Goal: Task Accomplishment & Management: Complete application form

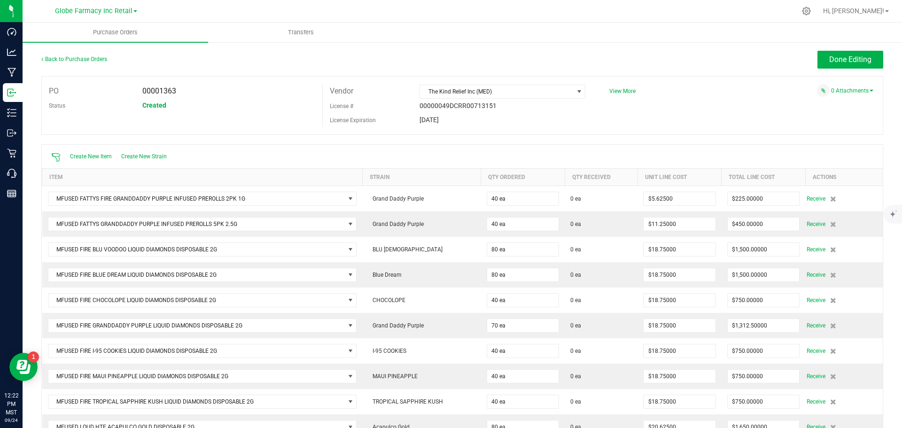
scroll to position [352, 0]
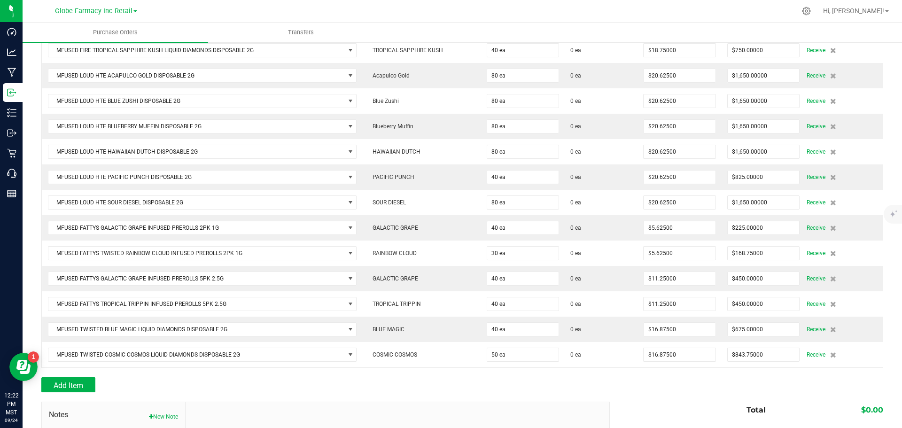
click at [495, 370] on div at bounding box center [462, 372] width 842 height 9
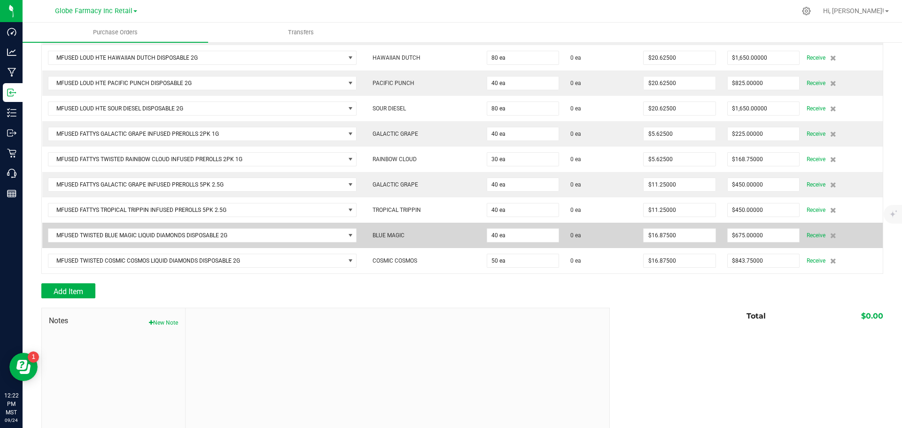
scroll to position [461, 0]
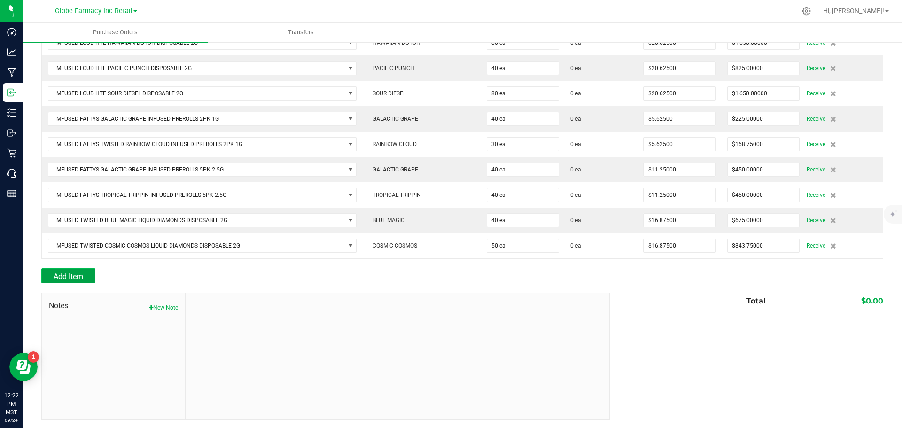
click at [72, 272] on span "Add Item" at bounding box center [69, 276] width 30 height 9
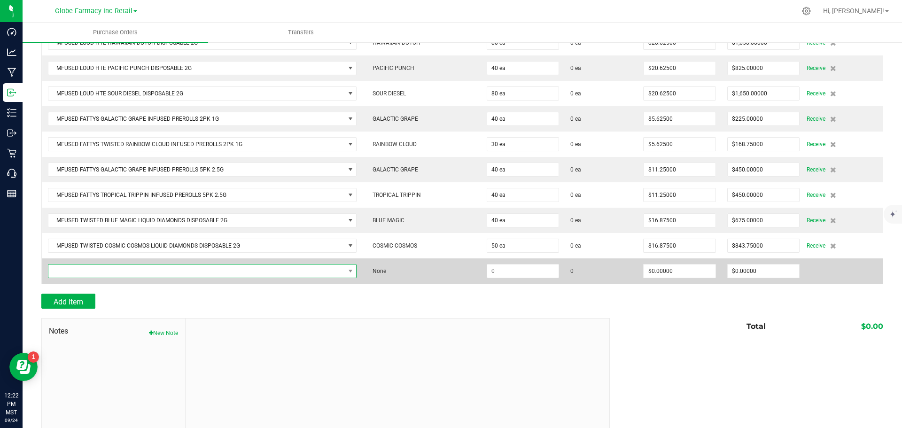
click at [253, 275] on span "NO DATA FOUND" at bounding box center [196, 271] width 297 height 13
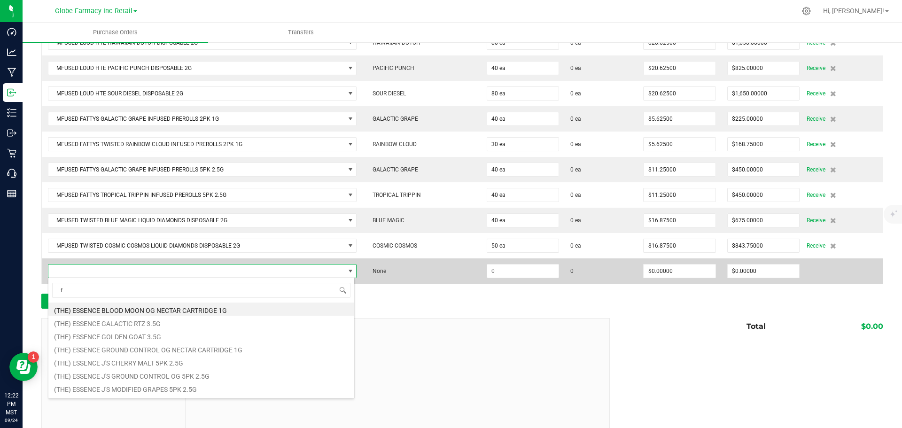
scroll to position [14, 304]
type input "faderade"
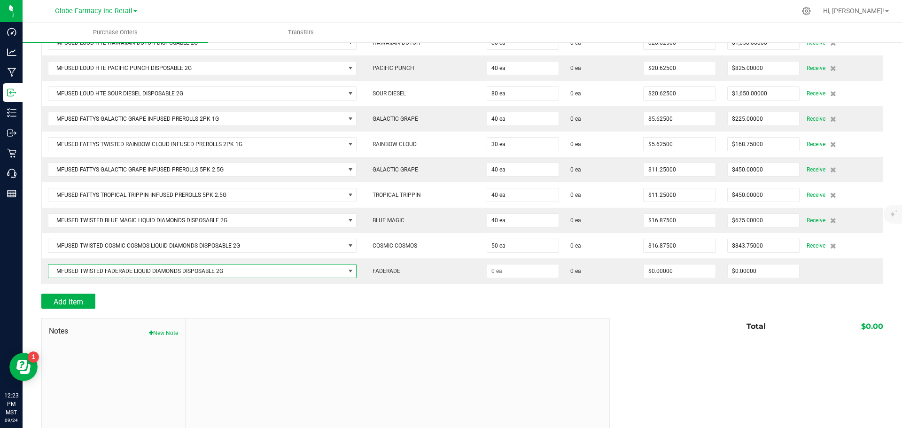
click at [314, 296] on div "Add Item" at bounding box center [322, 301] width 562 height 15
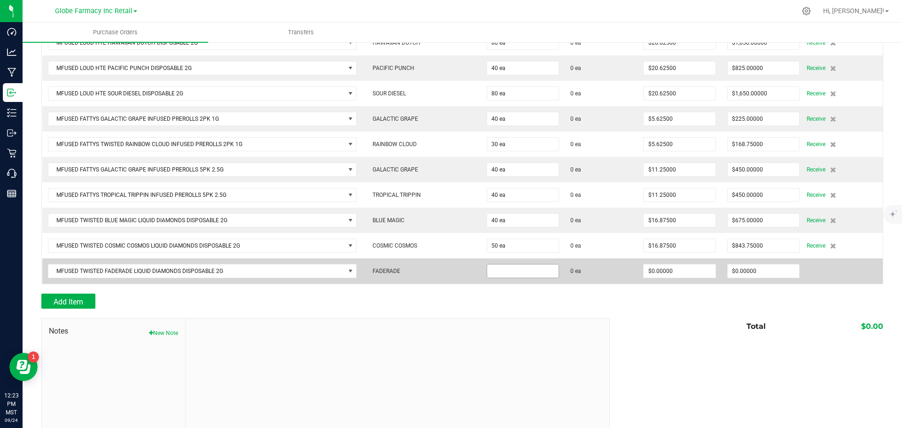
click at [509, 270] on input at bounding box center [522, 271] width 71 height 13
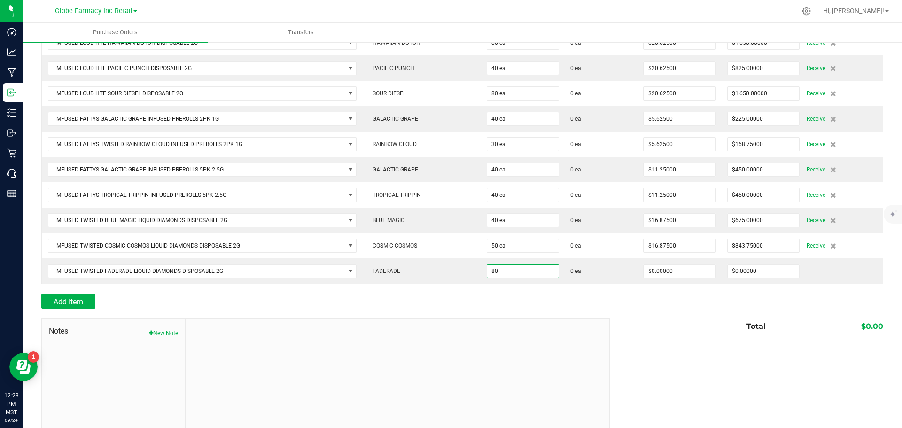
type input "80 ea"
click at [509, 304] on div "Add Item" at bounding box center [322, 301] width 562 height 15
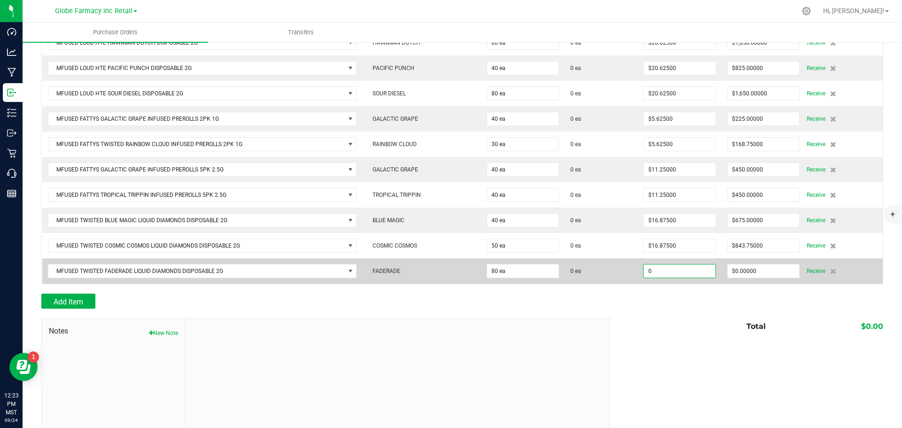
click at [691, 269] on input "0" at bounding box center [679, 271] width 71 height 13
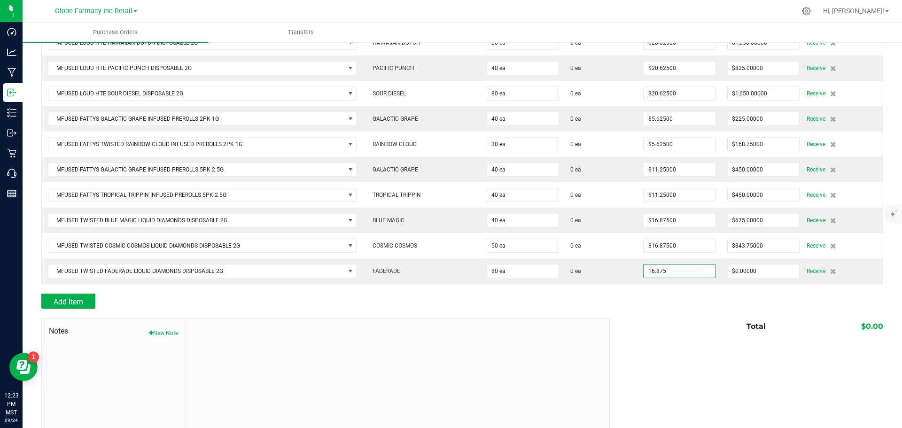
type input "$16.87500"
click at [695, 285] on div at bounding box center [462, 288] width 842 height 9
type input "80"
type input "$1,350.00000"
click at [63, 298] on span "Add Item" at bounding box center [69, 302] width 30 height 9
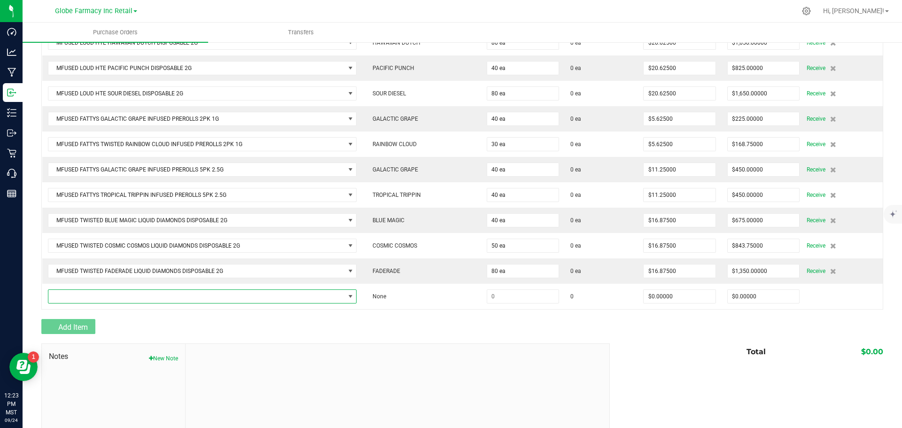
click at [65, 297] on span "NO DATA FOUND" at bounding box center [196, 296] width 297 height 13
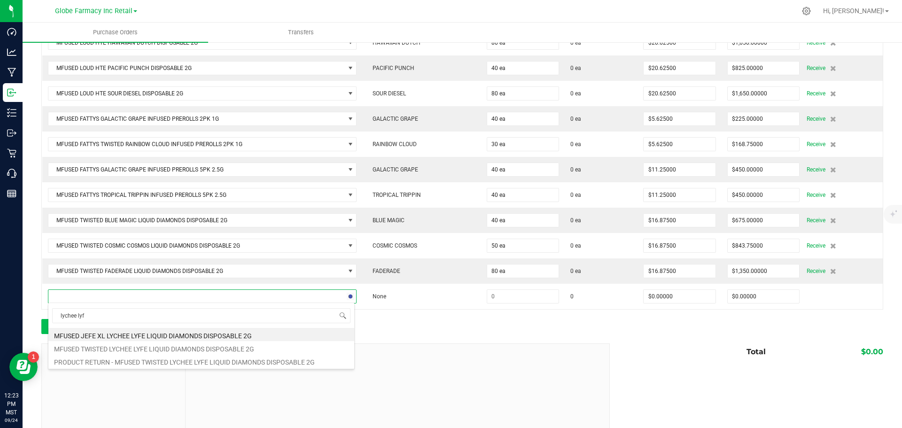
type input "lychee lyfe"
click at [199, 348] on li "MFUSED TWISTED LYCHEE LYFE LIQUID DIAMONDS DISPOSABLE 2G" at bounding box center [201, 347] width 306 height 13
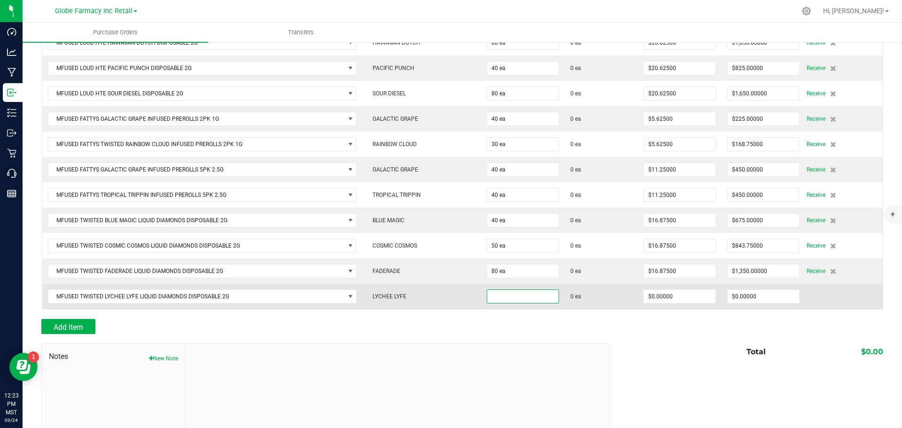
click at [502, 296] on input at bounding box center [522, 296] width 71 height 13
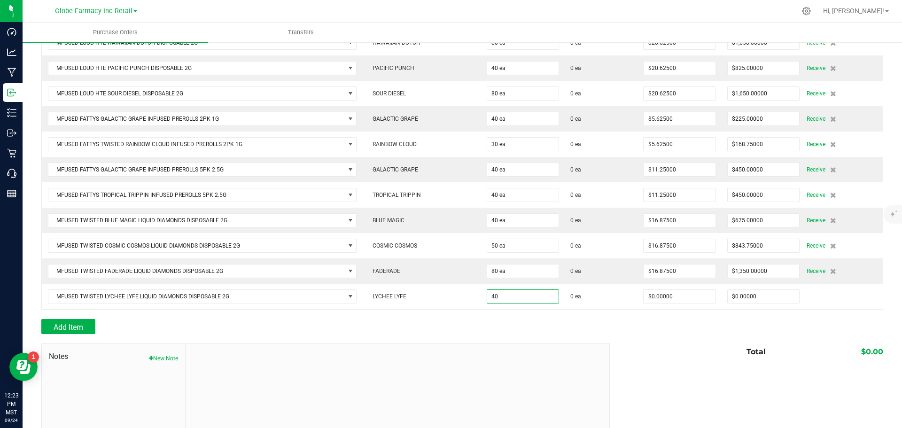
type input "40 ea"
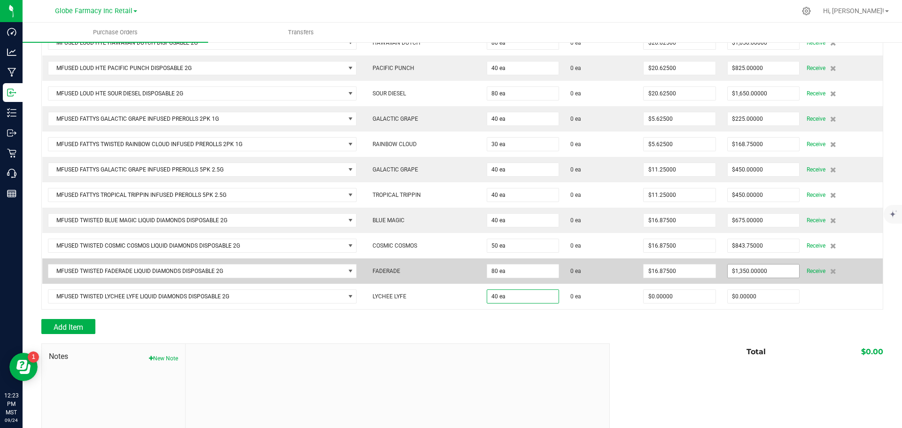
drag, startPoint x: 551, startPoint y: 321, endPoint x: 753, endPoint y: 274, distance: 207.9
click at [551, 321] on div "Add Item" at bounding box center [322, 326] width 562 height 15
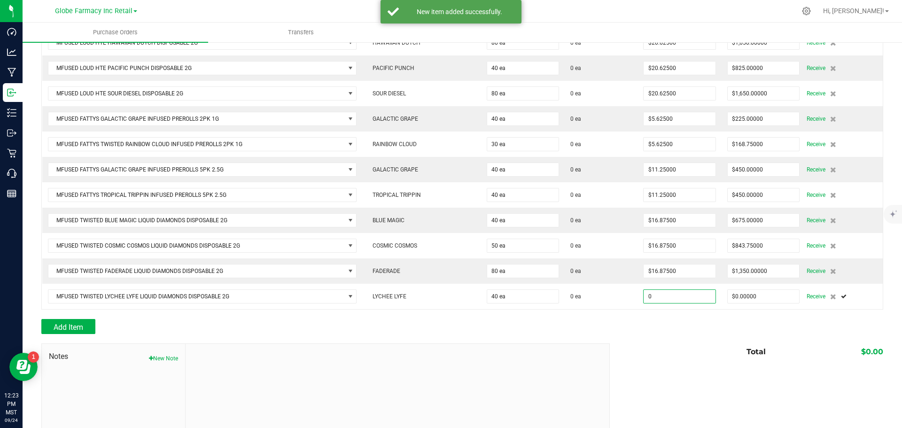
click at [671, 297] on input "0" at bounding box center [679, 296] width 71 height 13
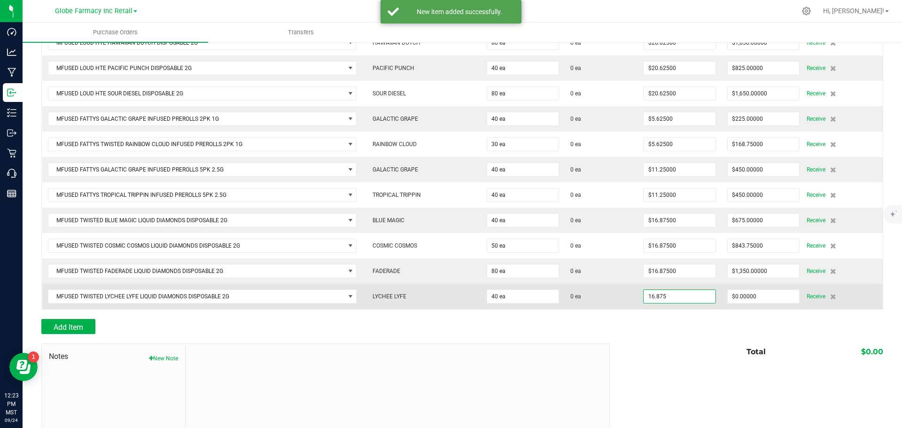
type input "$16.87500"
click at [671, 306] on td "$16.87500" at bounding box center [680, 296] width 84 height 25
type input "40"
type input "$675.00000"
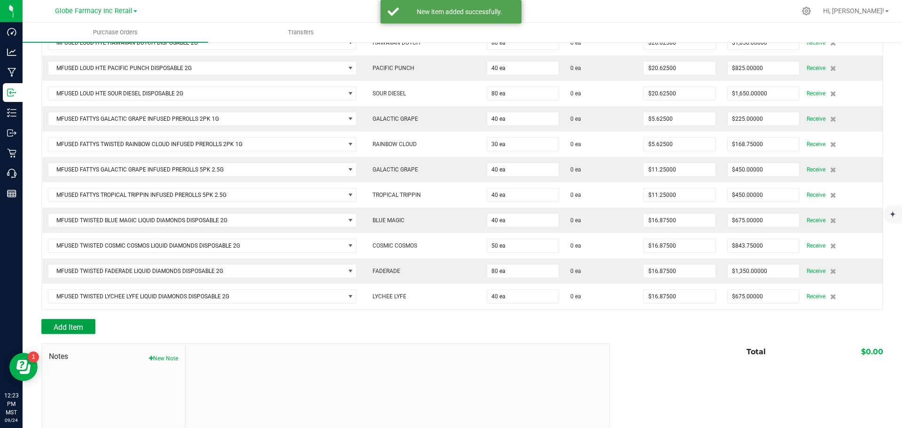
click at [64, 325] on span "Add Item" at bounding box center [69, 327] width 30 height 9
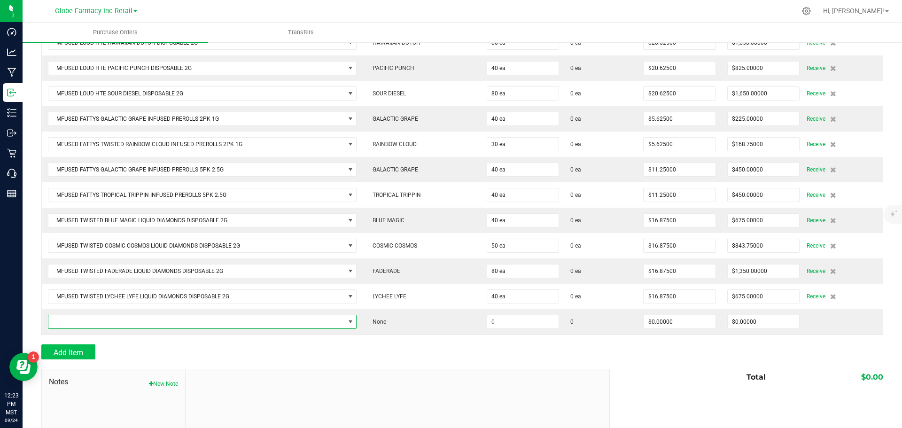
click at [88, 315] on span "NO DATA FOUND" at bounding box center [196, 321] width 297 height 13
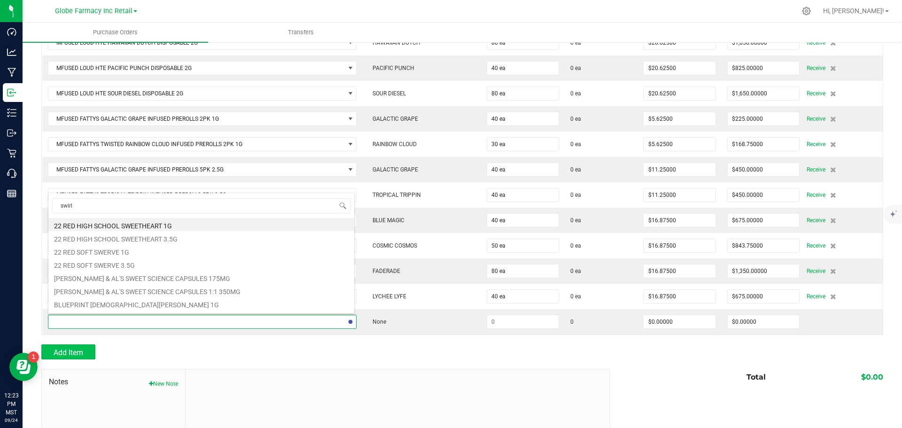
type input "swirly"
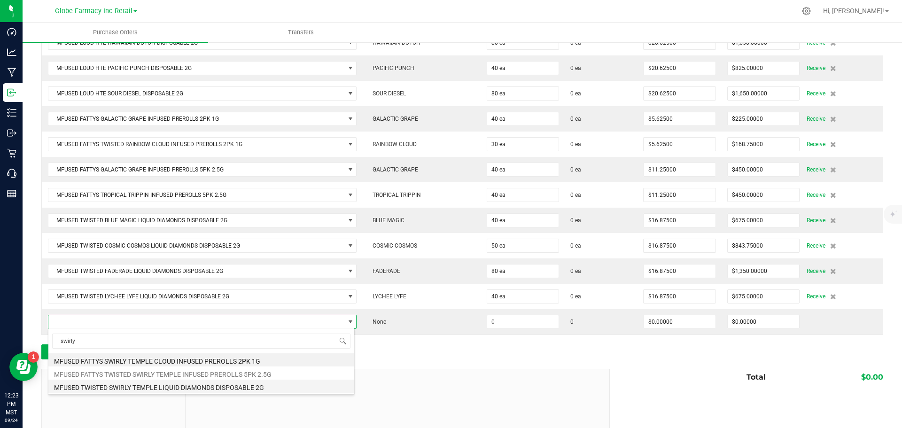
click at [215, 390] on li "MFUSED TWISTED SWIRLY TEMPLE LIQUID DIAMONDS DISPOSABLE 2G" at bounding box center [201, 386] width 306 height 13
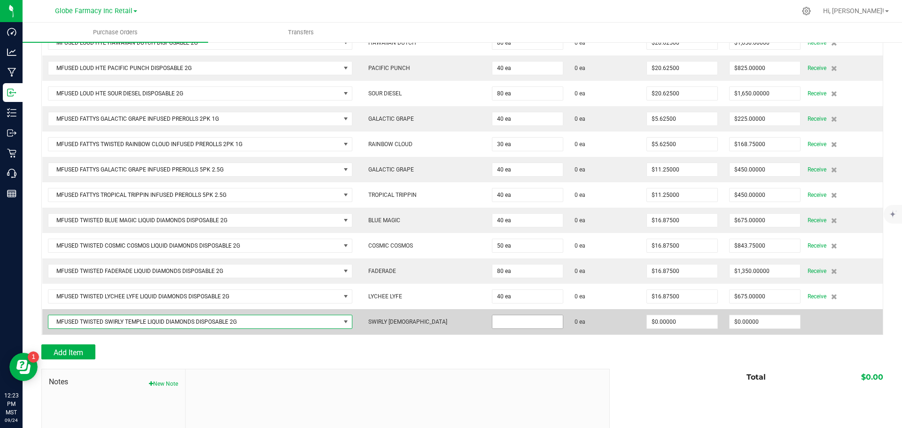
click at [528, 320] on input at bounding box center [528, 321] width 70 height 13
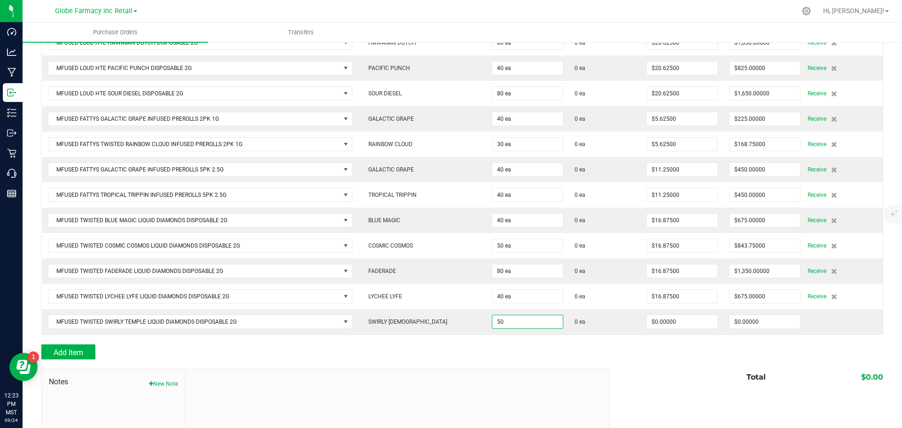
type input "50 ea"
click at [572, 358] on div "Add Item" at bounding box center [322, 352] width 562 height 15
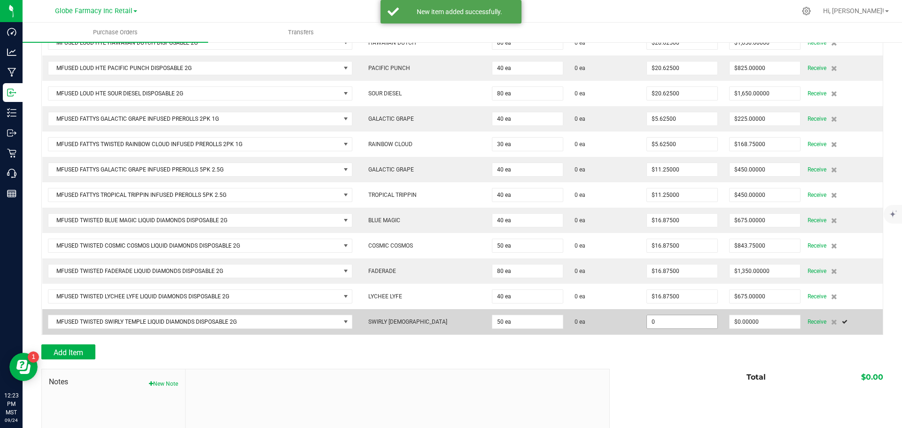
click at [649, 319] on input "0" at bounding box center [682, 321] width 70 height 13
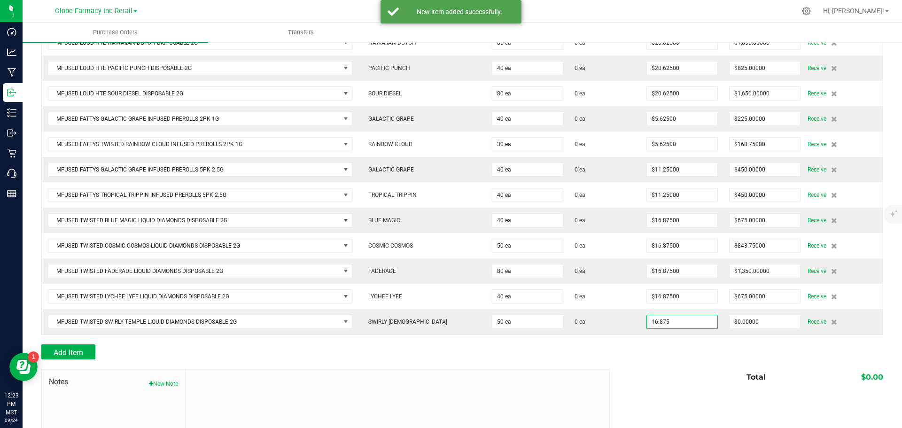
type input "$16.87500"
click at [721, 373] on div "Total $0.00" at bounding box center [743, 377] width 281 height 17
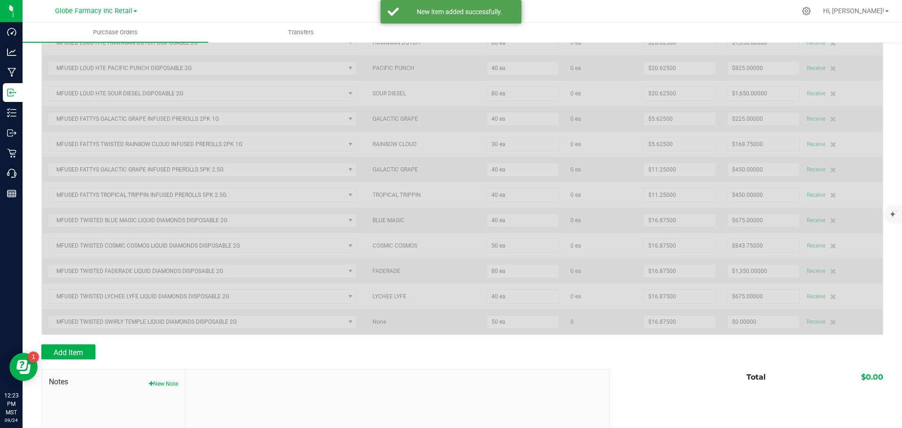
type input "50"
type input "$843.75000"
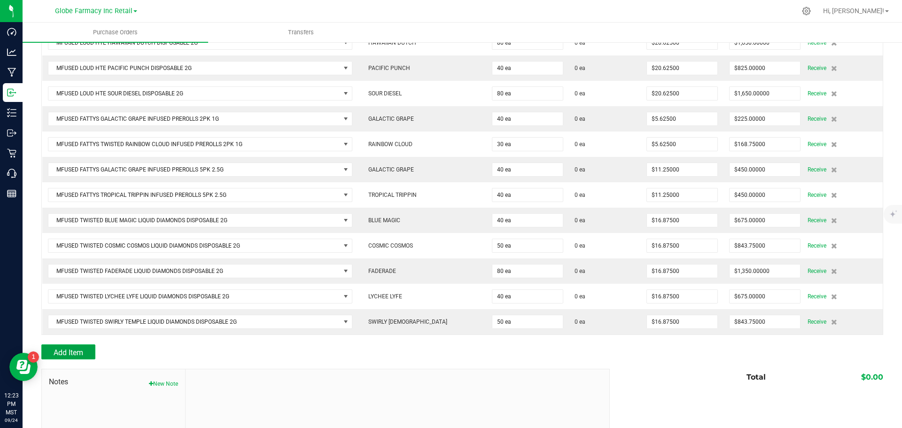
click at [76, 354] on span "Add Item" at bounding box center [69, 352] width 30 height 9
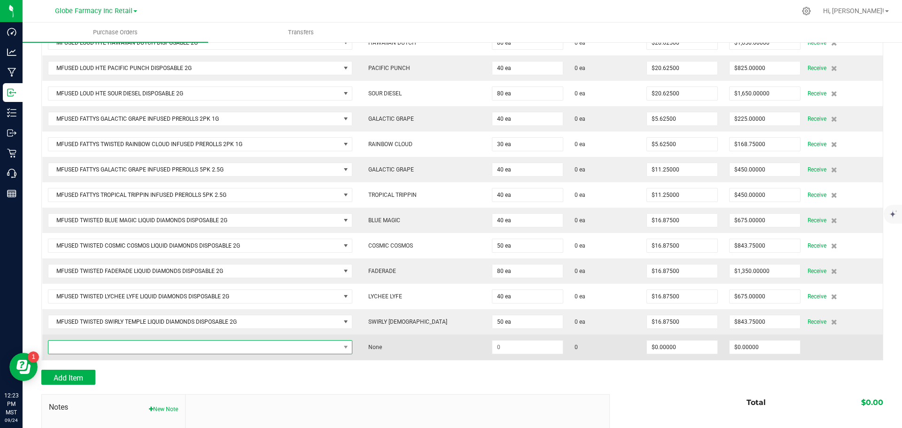
click at [98, 345] on span "NO DATA FOUND" at bounding box center [194, 347] width 292 height 13
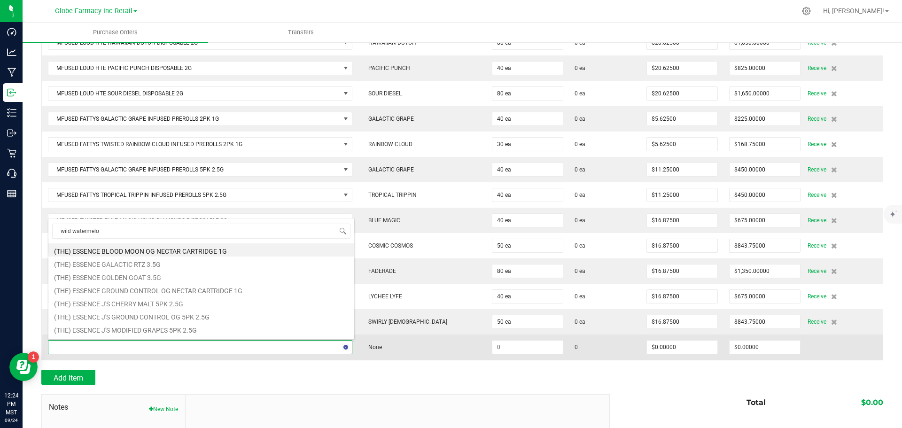
type input "wild watermelon"
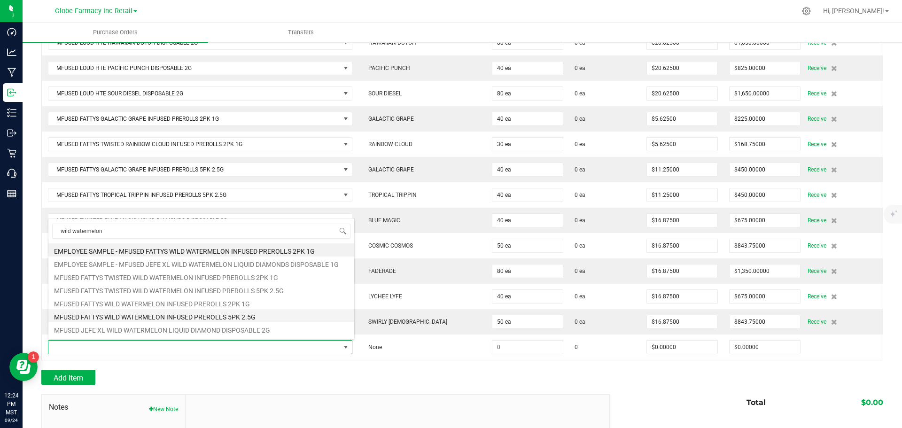
scroll to position [11, 0]
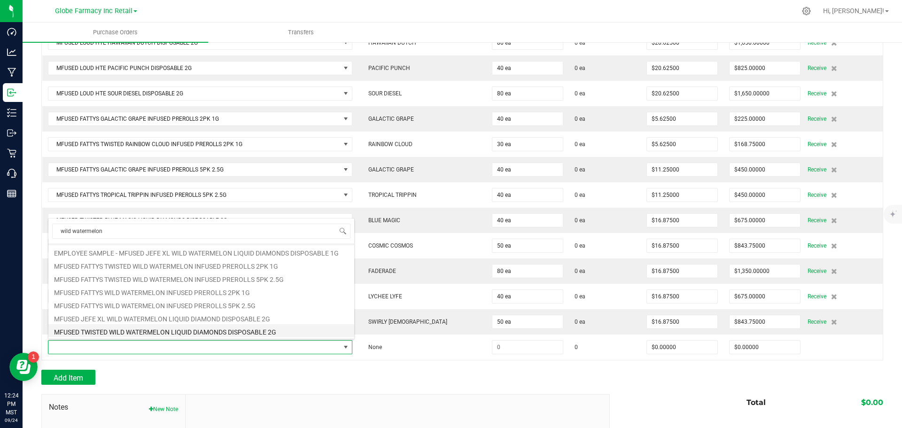
click at [259, 332] on li "MFUSED TWISTED WILD WATERMELON LIQUID DIAMONDS DISPOSABLE 2G" at bounding box center [201, 330] width 306 height 13
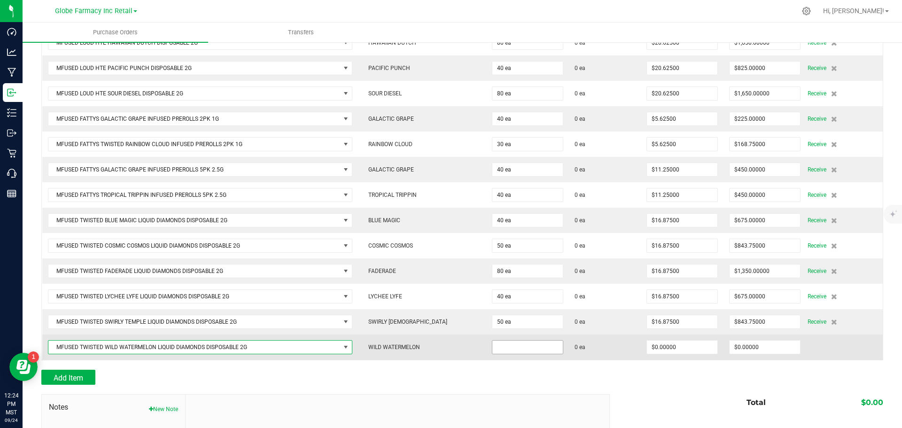
click at [516, 345] on input at bounding box center [528, 347] width 70 height 13
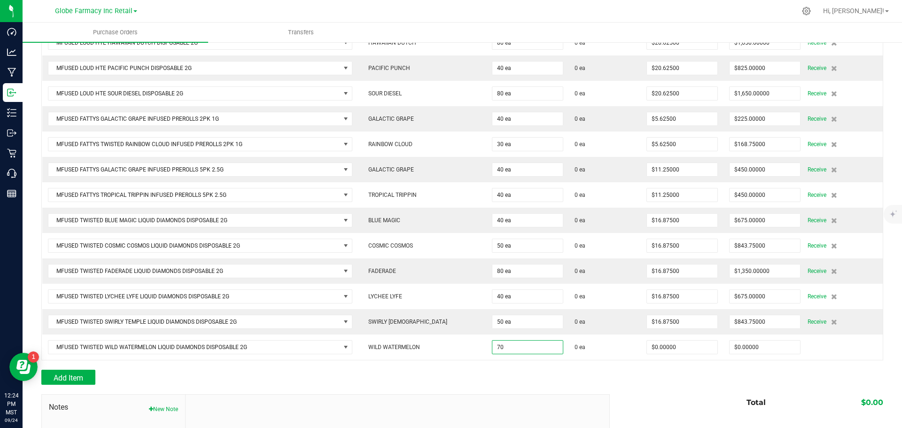
type input "70 ea"
click at [584, 386] on div at bounding box center [462, 389] width 842 height 9
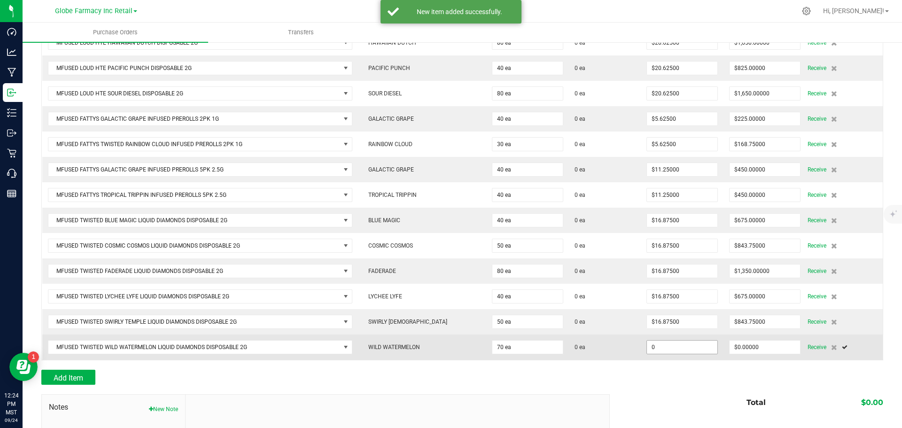
click at [647, 344] on input "0" at bounding box center [682, 347] width 70 height 13
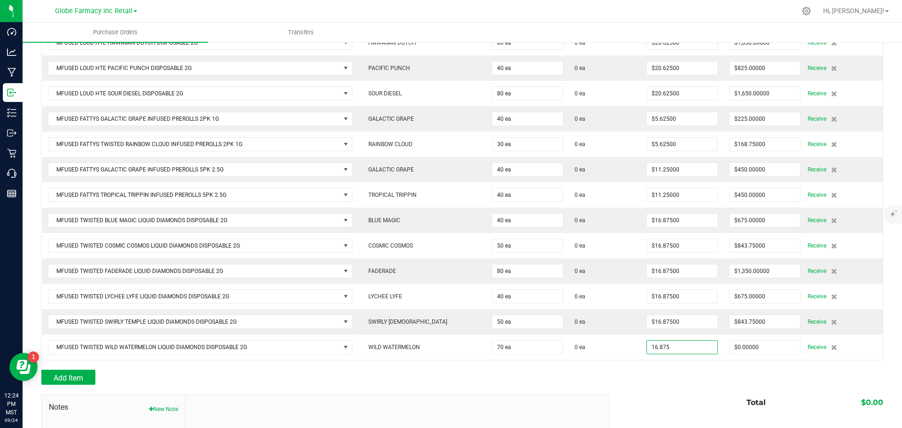
type input "$16.87500"
click at [708, 361] on div at bounding box center [462, 364] width 842 height 9
type input "70"
type input "$1,181.25000"
click at [73, 374] on span "Add Item" at bounding box center [69, 378] width 30 height 9
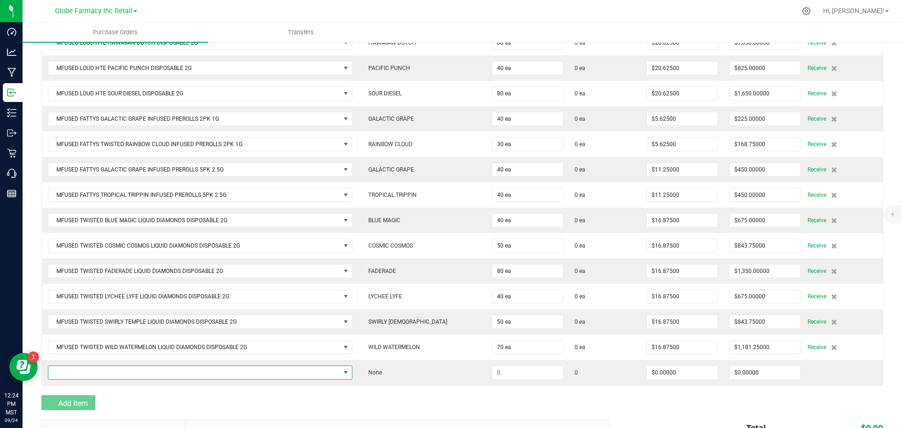
click at [73, 373] on span "NO DATA FOUND" at bounding box center [194, 372] width 292 height 13
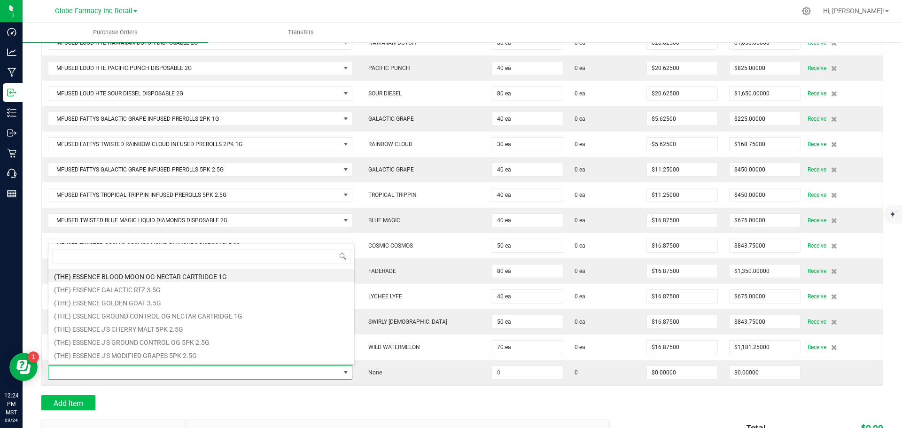
scroll to position [14, 304]
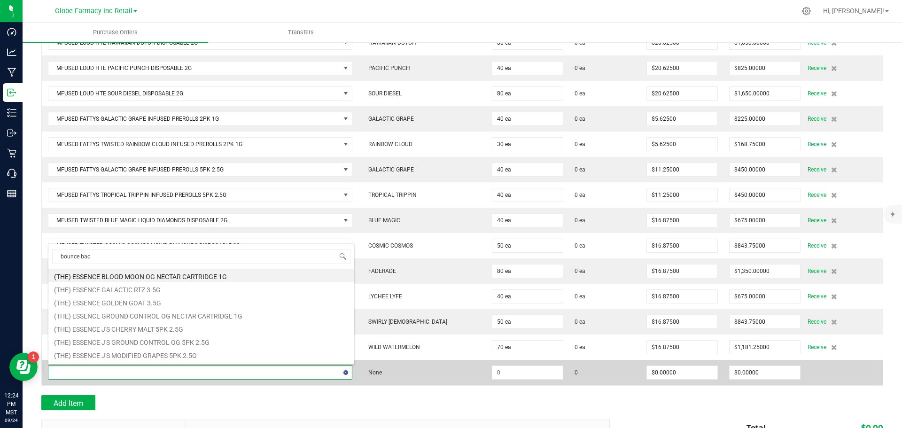
type input "bounce back"
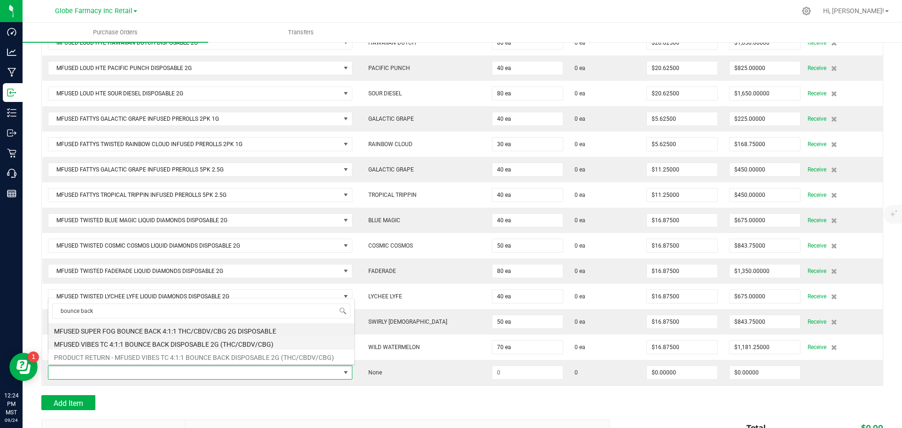
click at [111, 338] on li "MFUSED VIBES TC 4:1:1 BOUNCE BACK DISPOSABLE 2G (THC/CBDV/CBG)" at bounding box center [201, 343] width 306 height 13
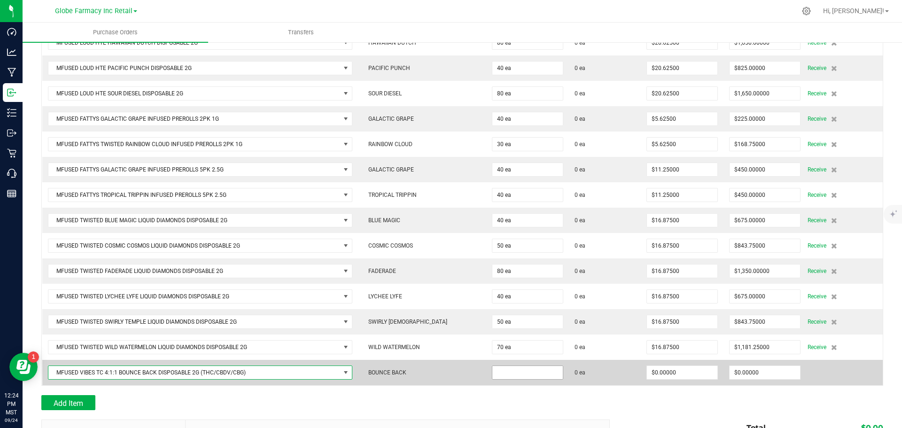
click at [517, 375] on input at bounding box center [528, 372] width 70 height 13
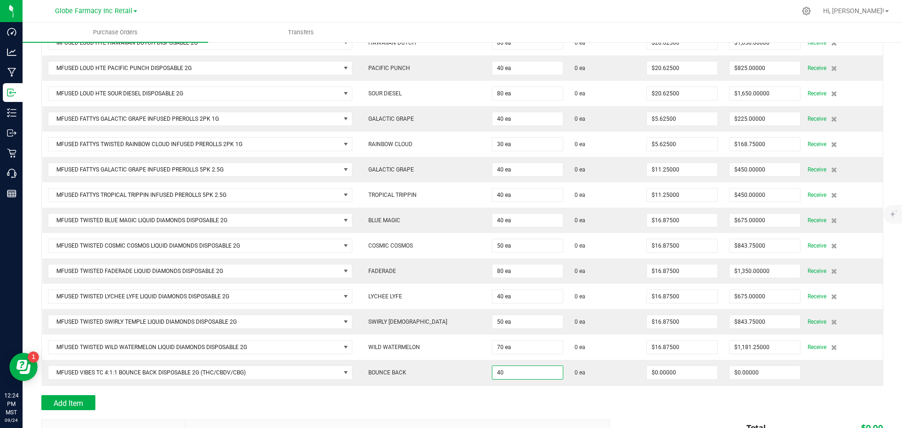
type input "40 ea"
click at [602, 410] on div at bounding box center [462, 414] width 842 height 9
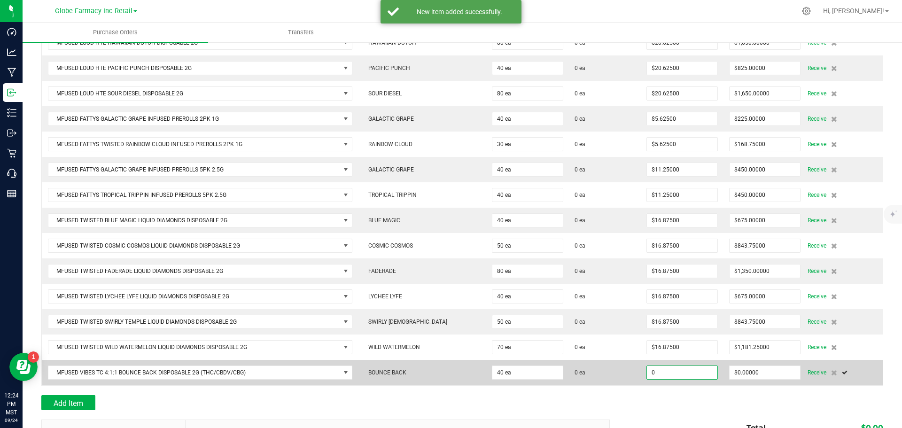
click at [647, 376] on input "0" at bounding box center [682, 372] width 70 height 13
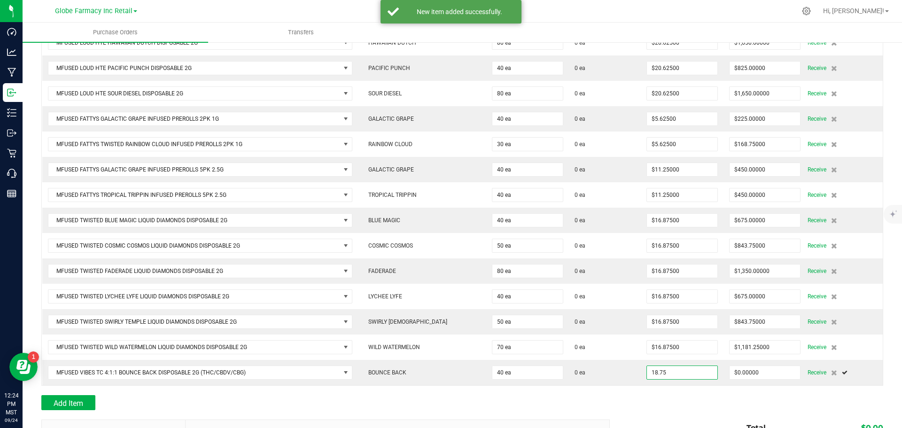
type input "$18.75000"
click at [632, 391] on div at bounding box center [462, 390] width 842 height 9
type input "40"
type input "$750.00000"
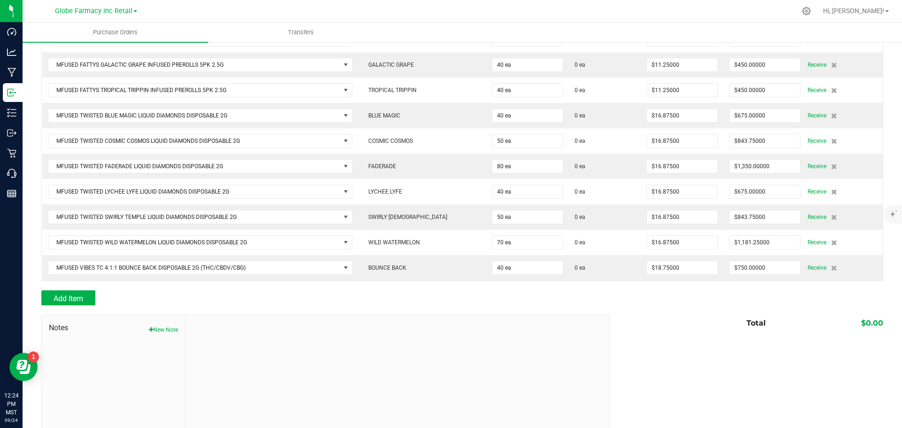
scroll to position [587, 0]
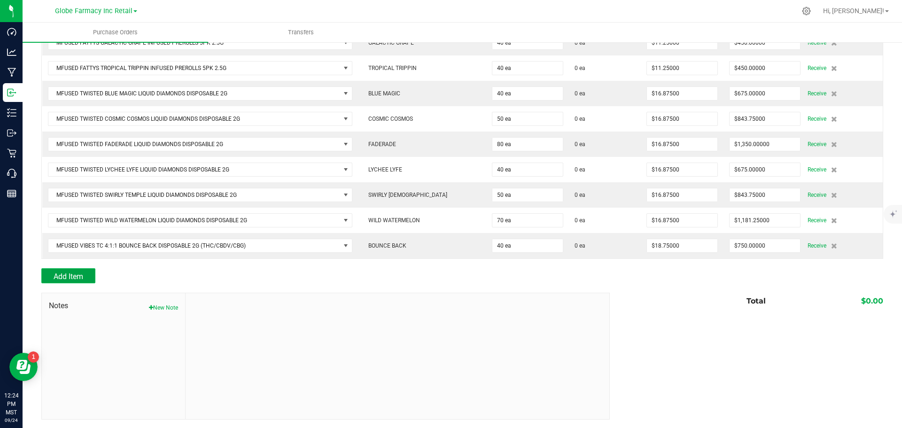
click at [81, 269] on button "Add Item" at bounding box center [68, 275] width 54 height 15
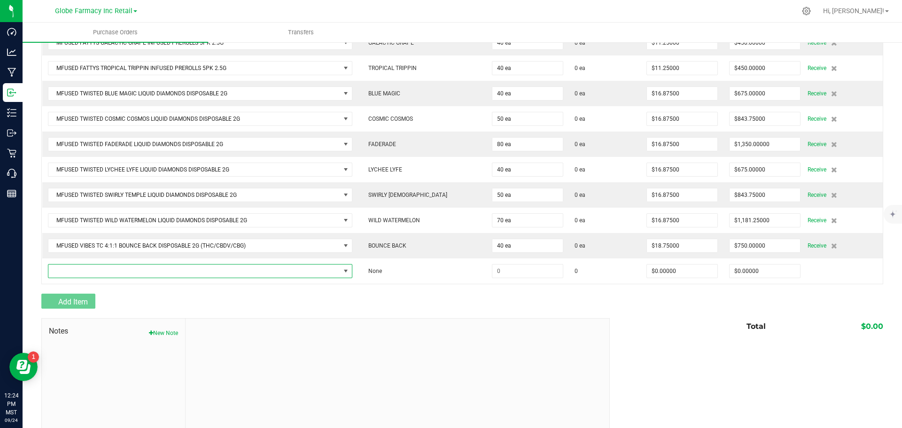
click at [81, 269] on span "NO DATA FOUND" at bounding box center [194, 271] width 292 height 13
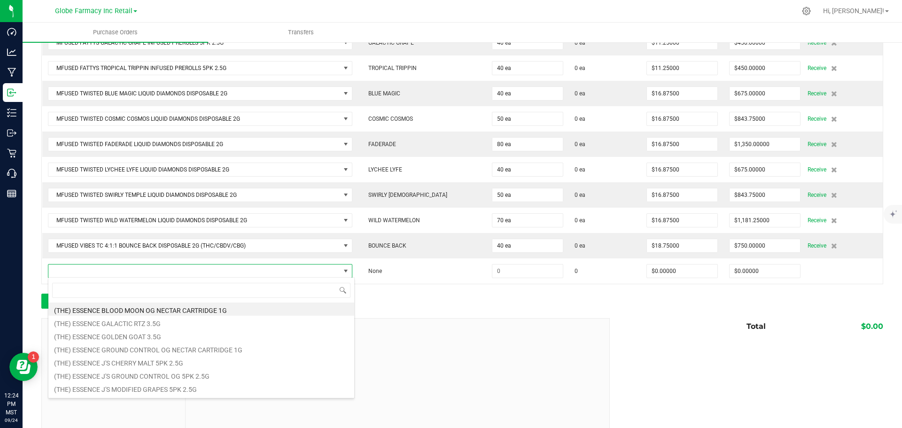
scroll to position [14, 304]
type input "chill out"
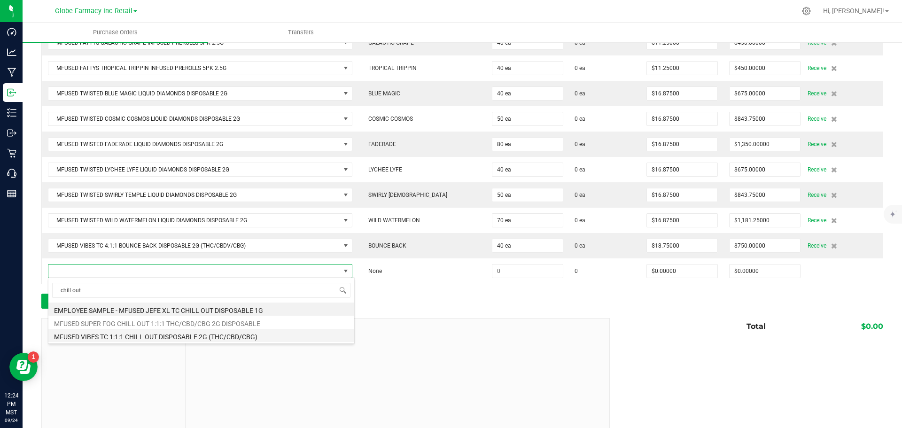
click at [178, 333] on li "MFUSED VIBES TC 1:1:1 CHILL OUT DISPOSABLE 2G (THC/CBD/CBG)" at bounding box center [201, 335] width 306 height 13
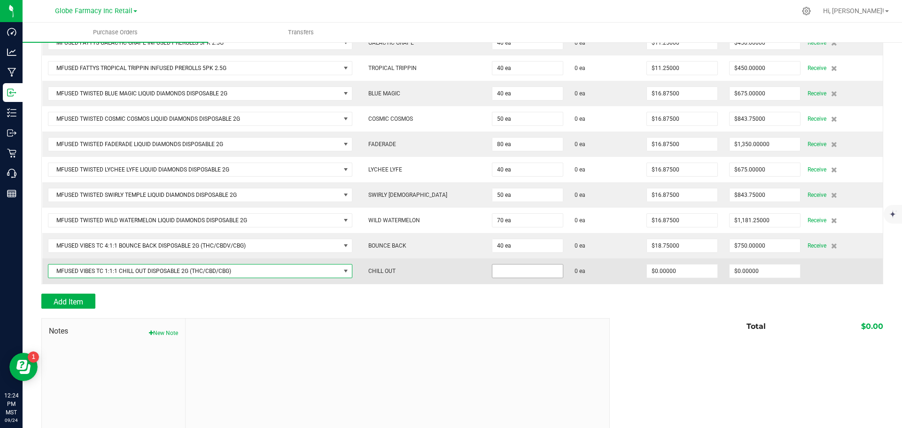
click at [514, 270] on input at bounding box center [528, 271] width 70 height 13
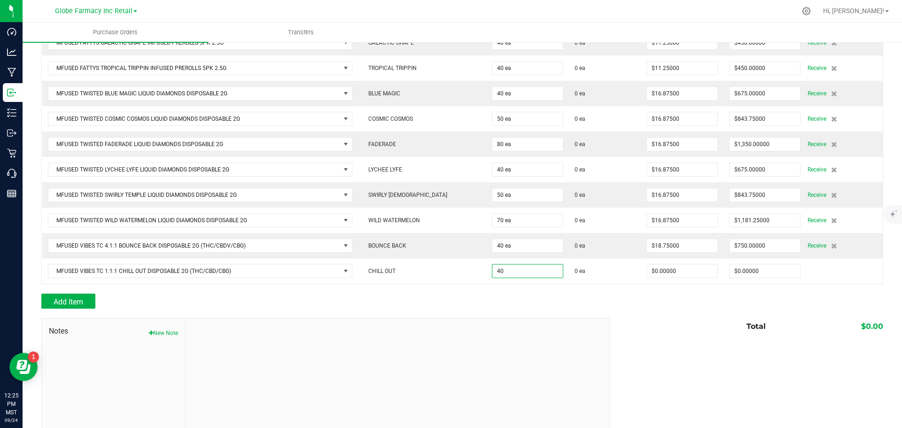
type input "40 ea"
click at [716, 333] on div "Total $0.00" at bounding box center [743, 326] width 281 height 17
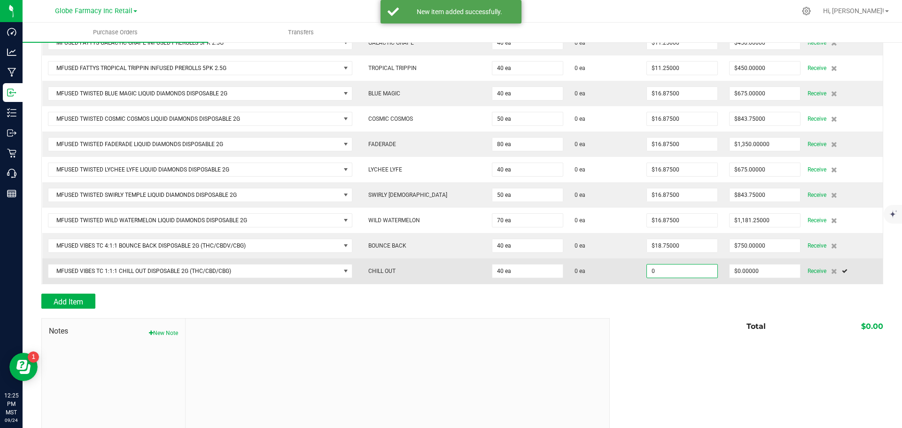
click at [671, 272] on input "0" at bounding box center [682, 271] width 70 height 13
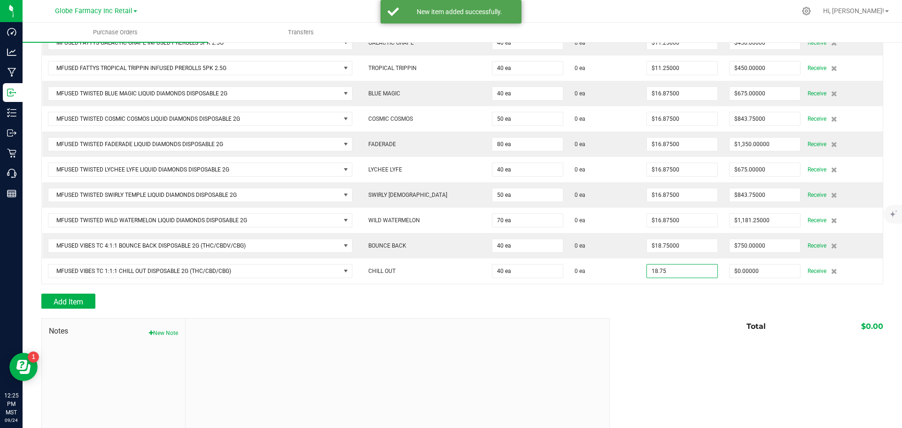
type input "$18.75000"
click at [625, 342] on div "Notes New Note Total $0.00" at bounding box center [462, 381] width 842 height 127
type input "40"
type input "$750.00000"
click at [68, 298] on span "Add Item" at bounding box center [69, 302] width 30 height 9
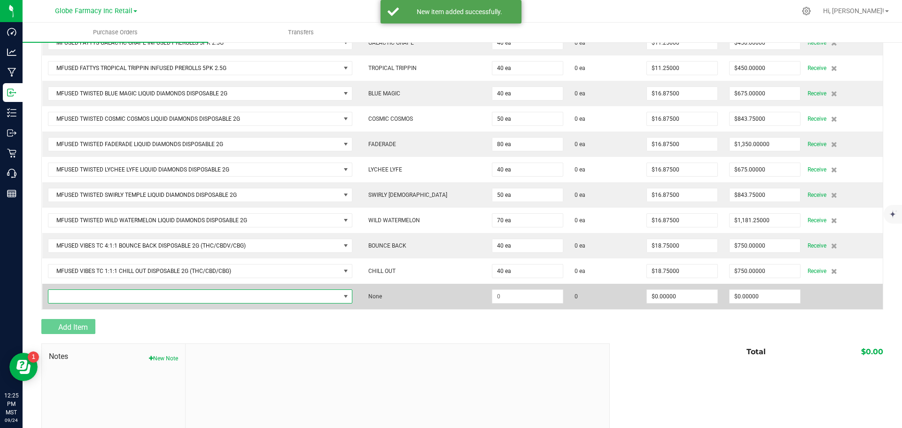
click at [68, 294] on span "NO DATA FOUND" at bounding box center [194, 296] width 292 height 13
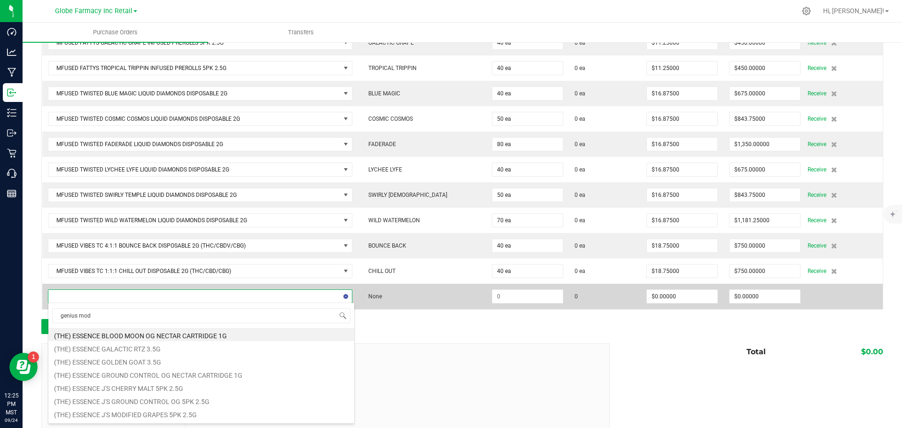
type input "genius mode"
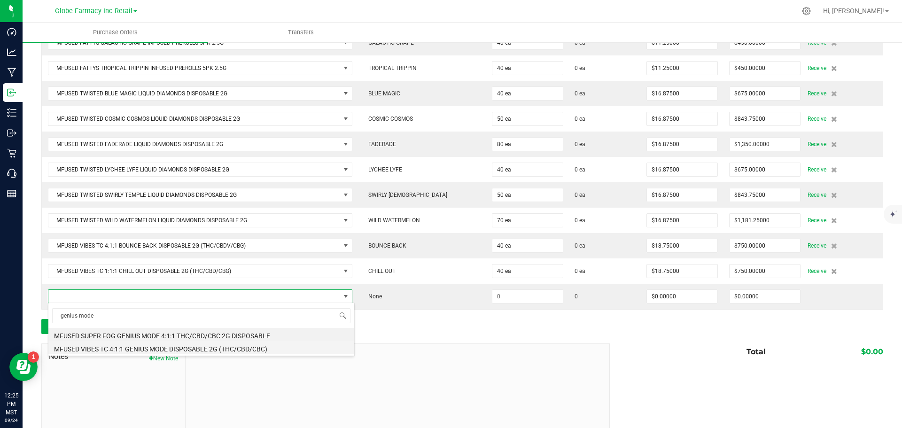
click at [143, 345] on li "MFUSED VIBES TC 4:1:1 GENIUS MODE DISPOSABLE 2G (THC/CBD/CBC)" at bounding box center [201, 347] width 306 height 13
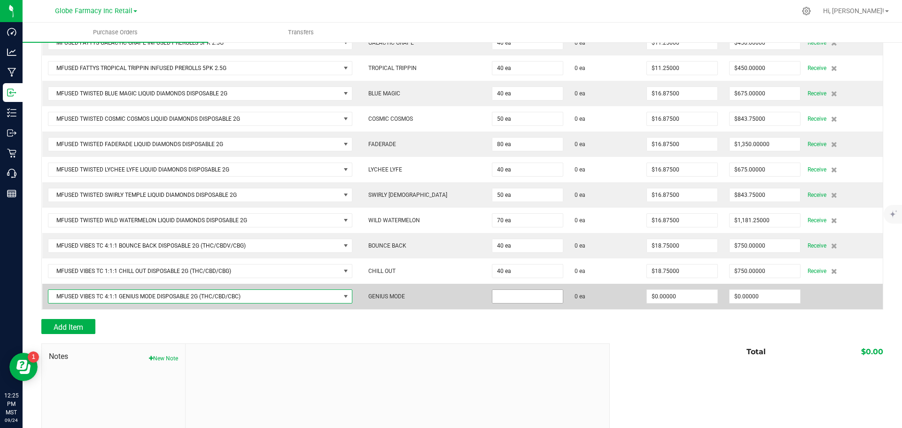
click at [493, 295] on input at bounding box center [528, 296] width 70 height 13
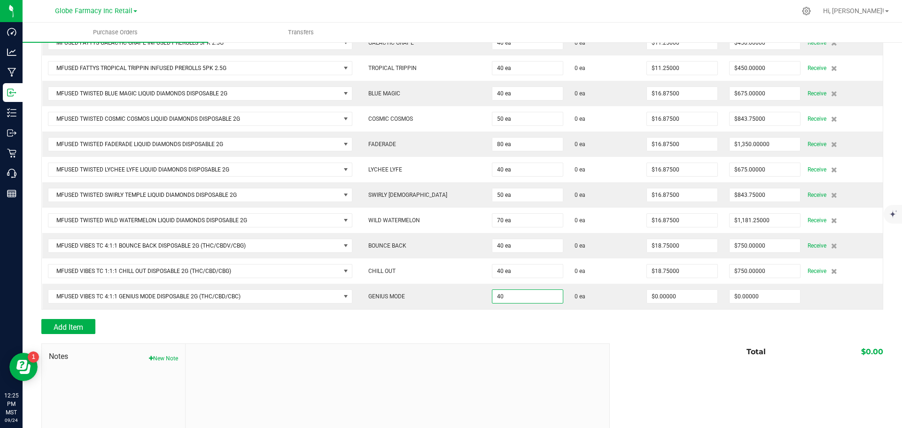
type input "40 ea"
click at [620, 318] on div at bounding box center [462, 314] width 842 height 9
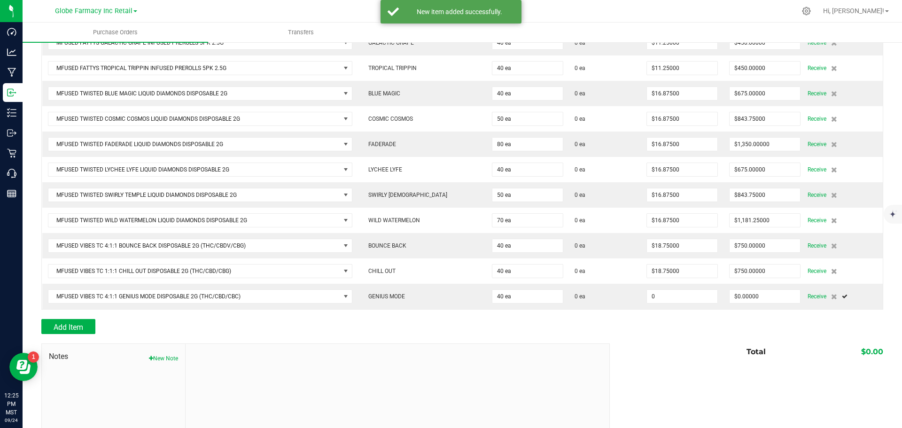
click at [669, 296] on input "0" at bounding box center [682, 296] width 70 height 13
type input "$18.75000"
drag, startPoint x: 618, startPoint y: 318, endPoint x: 610, endPoint y: 320, distance: 8.7
click at [610, 320] on div "Add Item" at bounding box center [462, 326] width 842 height 15
type input "40"
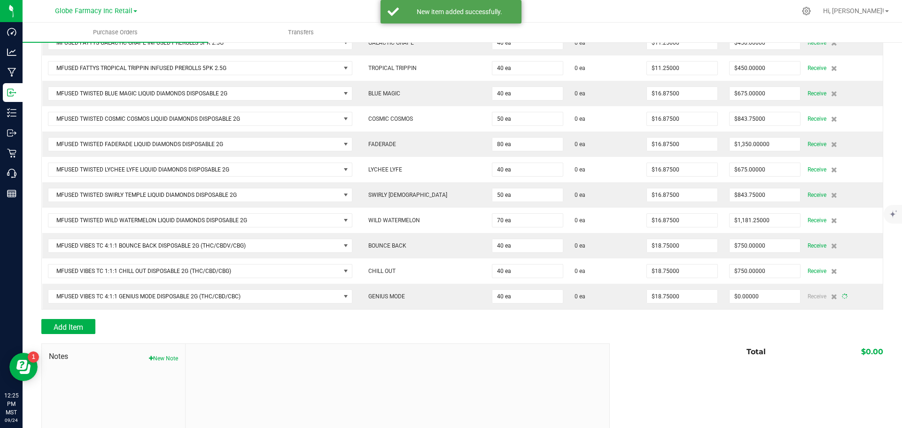
type input "$750.00000"
click at [82, 323] on span "Add Item" at bounding box center [69, 327] width 30 height 9
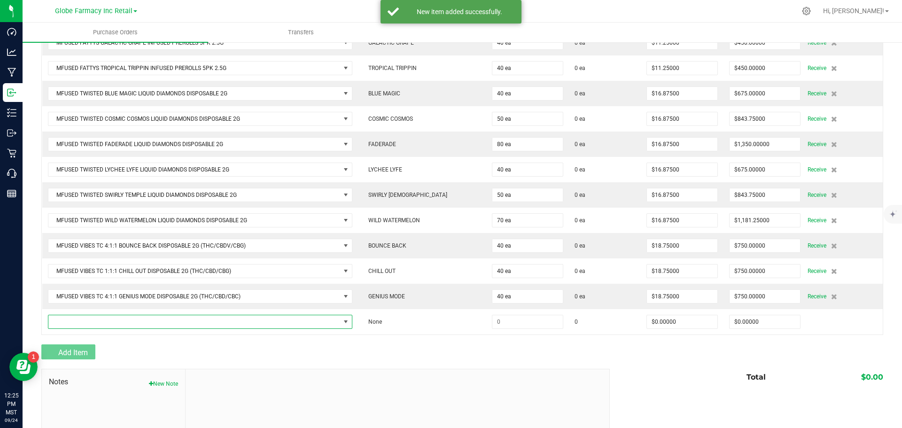
click at [82, 322] on span "NO DATA FOUND" at bounding box center [194, 321] width 292 height 13
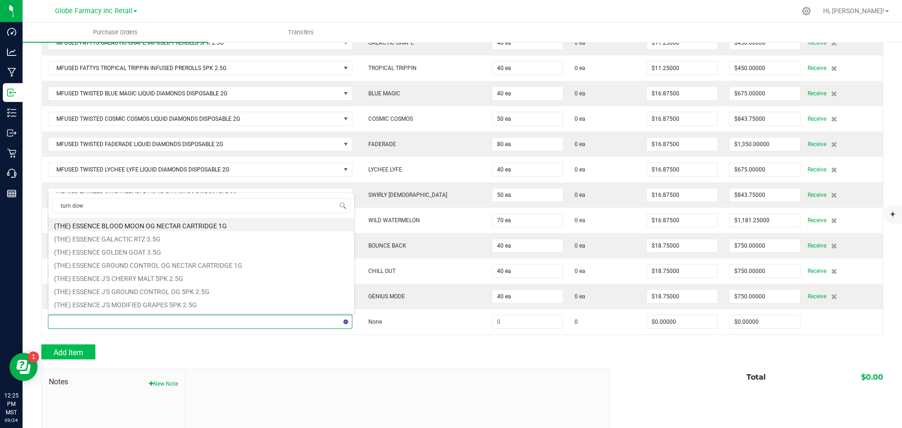
type input "turn down"
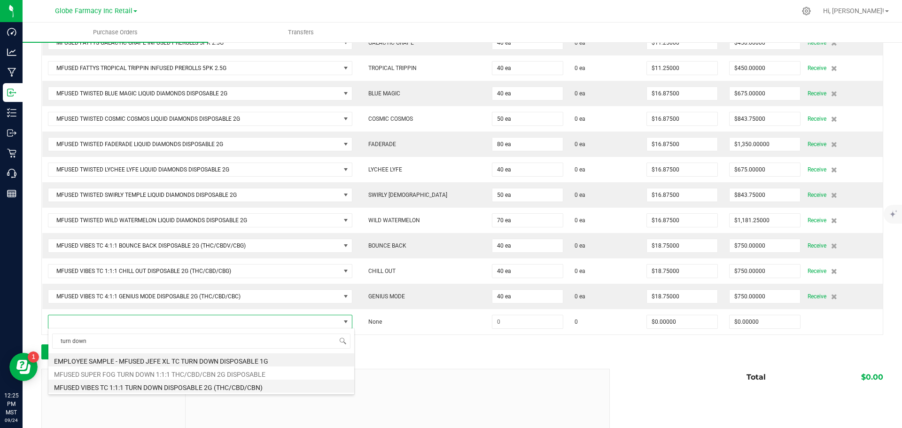
click at [163, 381] on li "MFUSED VIBES TC 1:1:1 TURN DOWN DISPOSABLE 2G (THC/CBD/CBN)" at bounding box center [201, 386] width 306 height 13
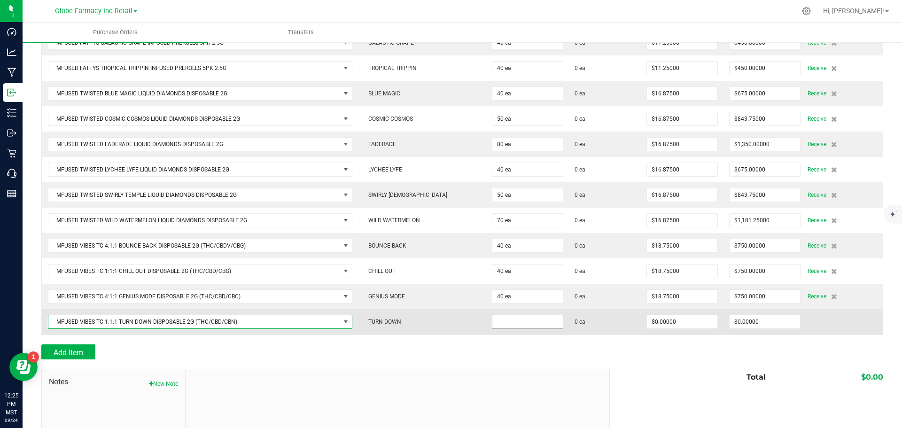
click at [508, 321] on input at bounding box center [528, 321] width 70 height 13
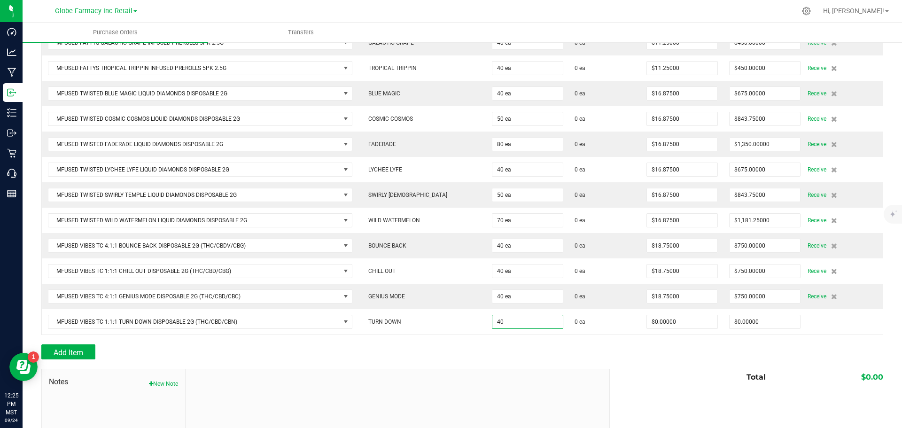
type input "40 ea"
click at [534, 354] on div "Add Item" at bounding box center [322, 352] width 562 height 15
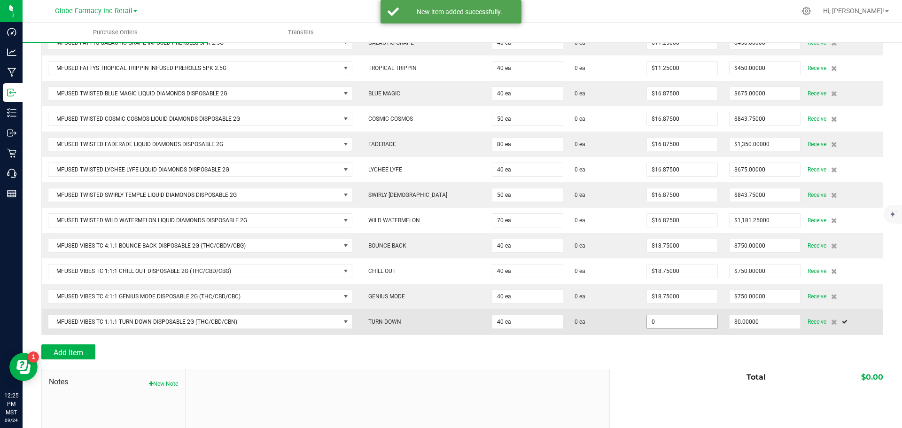
click at [680, 325] on input "0" at bounding box center [682, 321] width 70 height 13
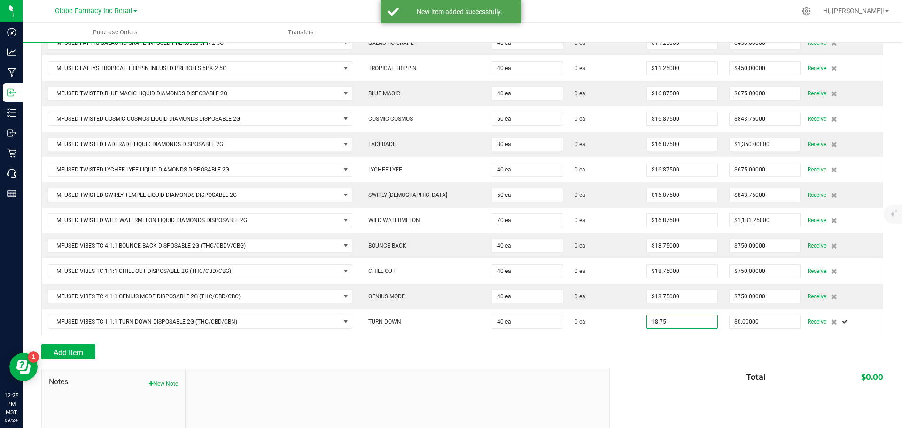
type input "$18.75000"
click at [662, 374] on div "Total $0.00" at bounding box center [743, 377] width 281 height 17
type input "40"
type input "$750.00000"
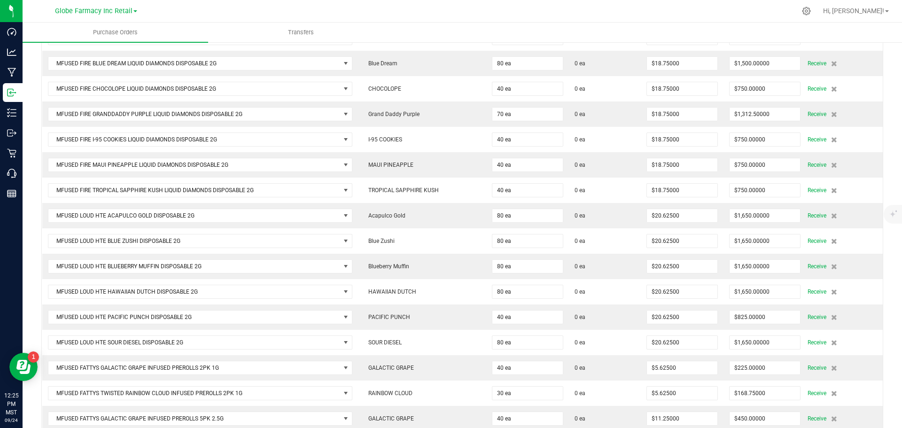
scroll to position [0, 0]
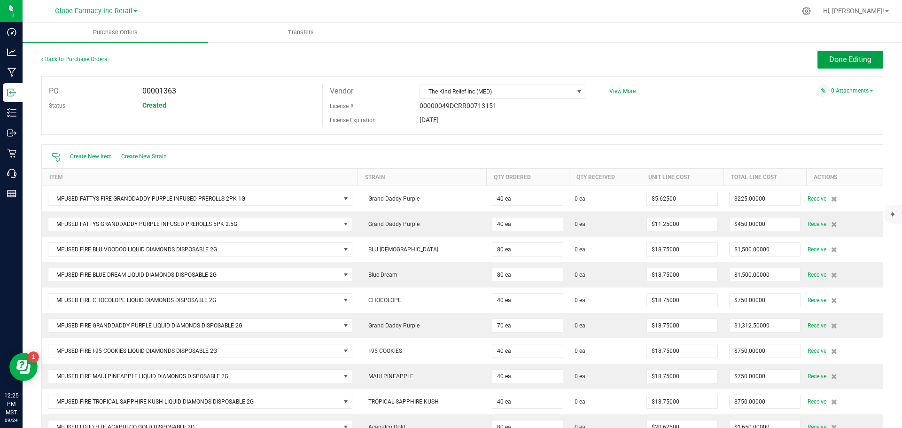
click at [839, 55] on button "Done Editing" at bounding box center [851, 60] width 66 height 18
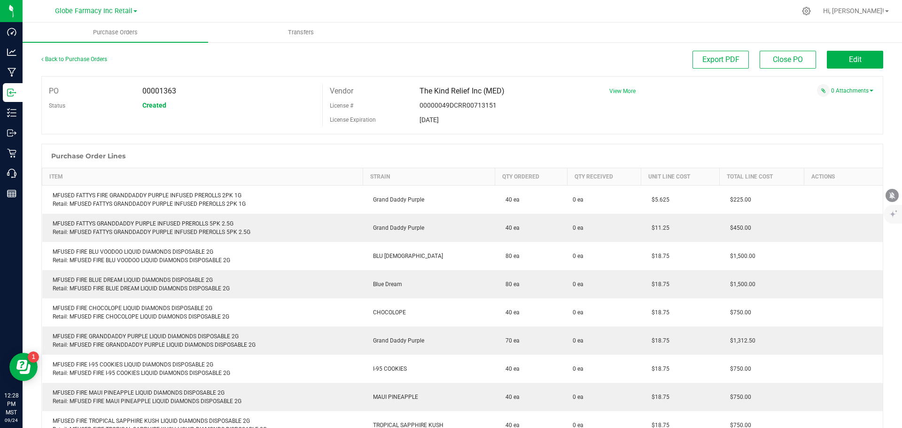
click at [623, 88] on span "View More" at bounding box center [623, 91] width 26 height 7
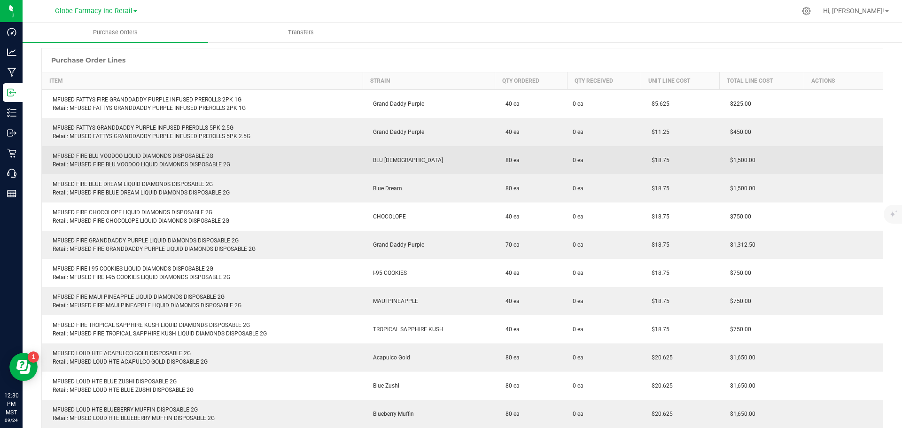
scroll to position [235, 0]
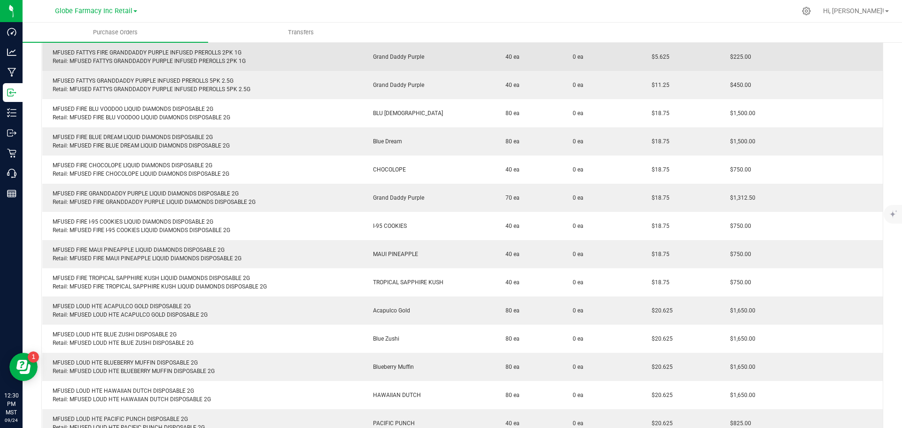
click at [127, 50] on div "MFUSED FATTYS FIRE GRANDDADDY PURPLE INFUSED PREROLLS 2PK 1G Retail: MFUSED FAT…" at bounding box center [203, 56] width 310 height 17
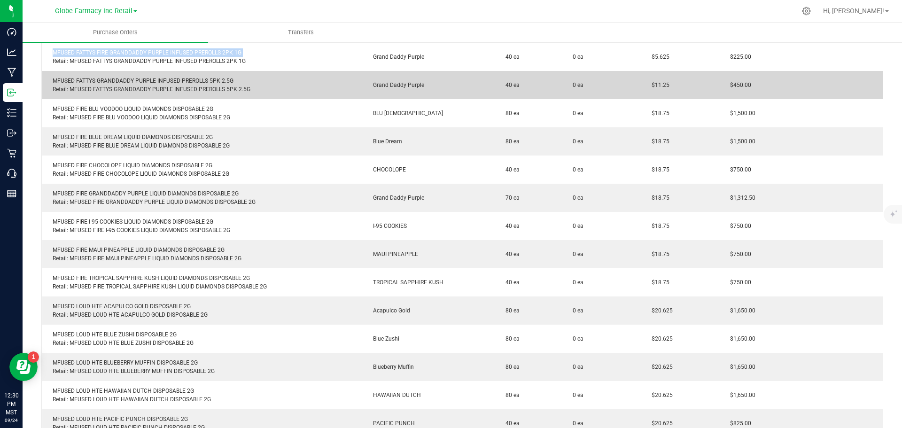
copy div "MFUSED FATTYS FIRE GRANDDADDY PURPLE INFUSED PREROLLS 2PK 1G"
click at [171, 79] on div "MFUSED FATTYS GRANDDADDY PURPLE INFUSED PREROLLS 5PK 2.5G Retail: MFUSED FATTYS…" at bounding box center [203, 85] width 310 height 17
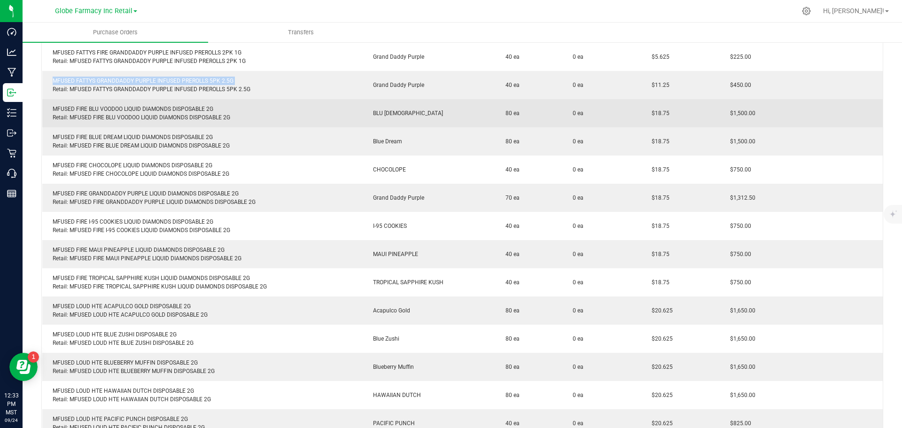
copy div "MFUSED FATTYS GRANDDADDY PURPLE INFUSED PREROLLS 5PK 2.5G"
click at [146, 107] on div "MFUSED FIRE BLU VOODOO LIQUID DIAMONDS DISPOSABLE 2G Retail: MFUSED FIRE BLU VO…" at bounding box center [203, 113] width 310 height 17
copy div "MFUSED FIRE BLU VOODOO LIQUID DIAMONDS DISPOSABLE 2G"
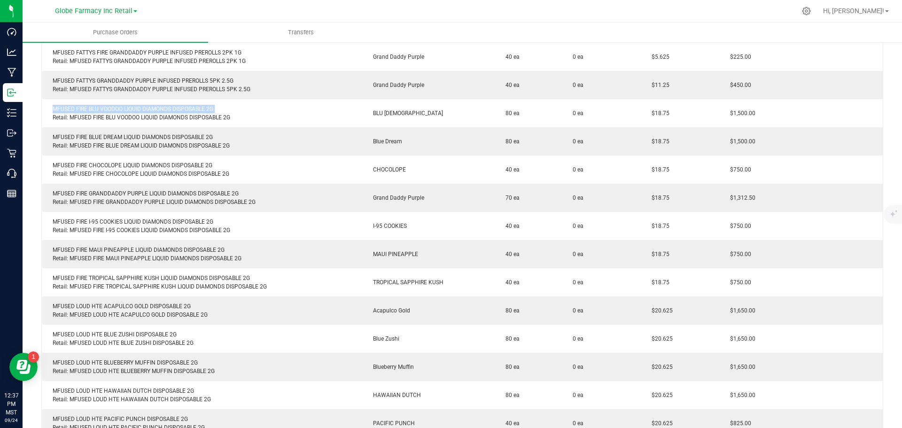
copy div "MFUSED FIRE BLU VOODOO LIQUID DIAMONDS DISPOSABLE 2G"
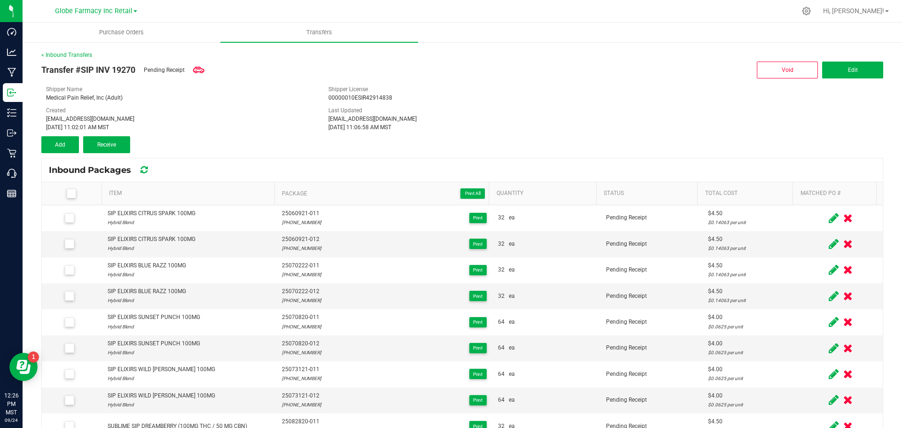
scroll to position [50, 0]
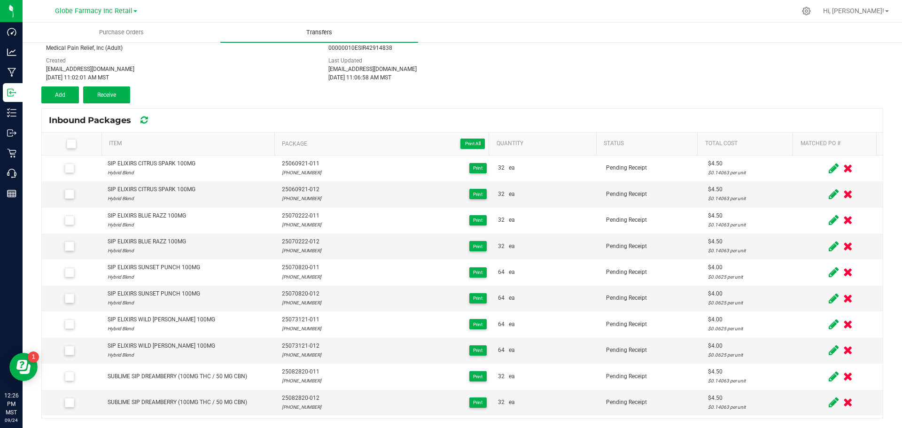
click at [303, 38] on uib-tab-heading "Transfers" at bounding box center [319, 33] width 198 height 20
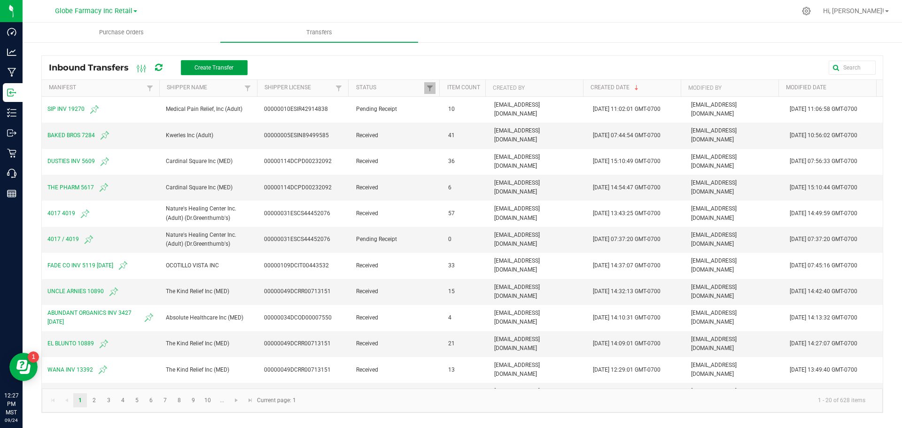
click at [210, 68] on span "Create Transfer" at bounding box center [214, 67] width 39 height 7
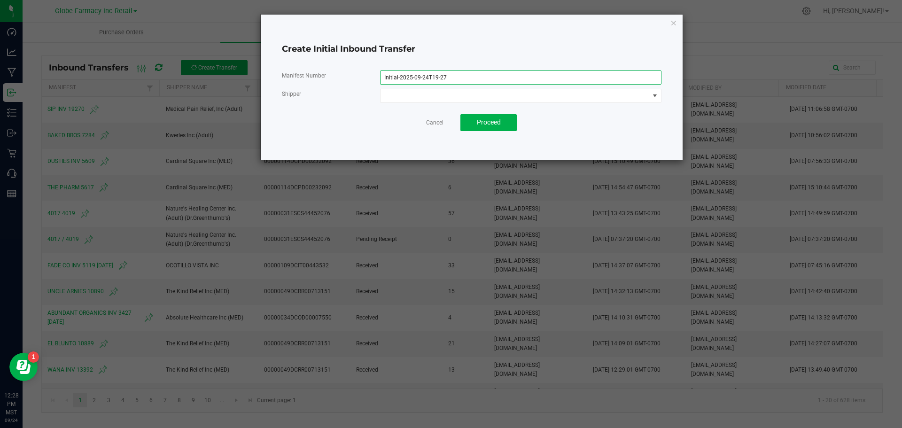
drag, startPoint x: 525, startPoint y: 82, endPoint x: 234, endPoint y: 64, distance: 291.4
click at [252, 67] on div "Create Initial Inbound Transfer Manifest Number Initial-2025-09-24T19-27 Shippe…" at bounding box center [455, 87] width 457 height 146
type input "m"
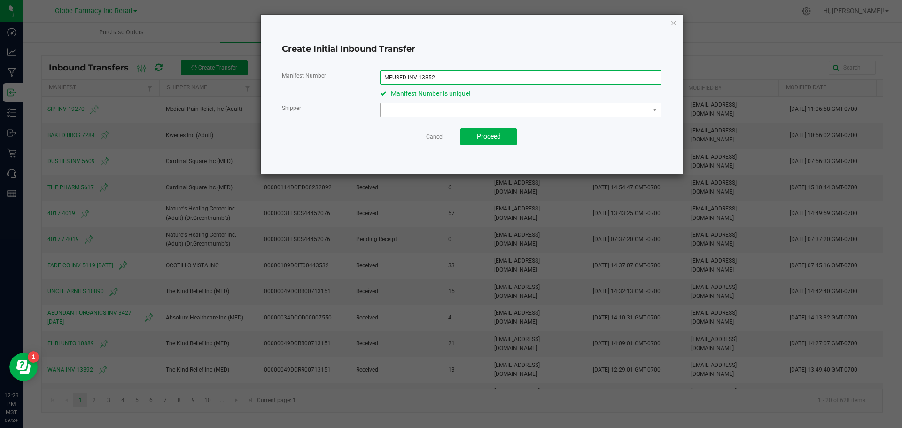
type input "MFUSED INV 13852"
click at [403, 113] on span at bounding box center [515, 109] width 269 height 13
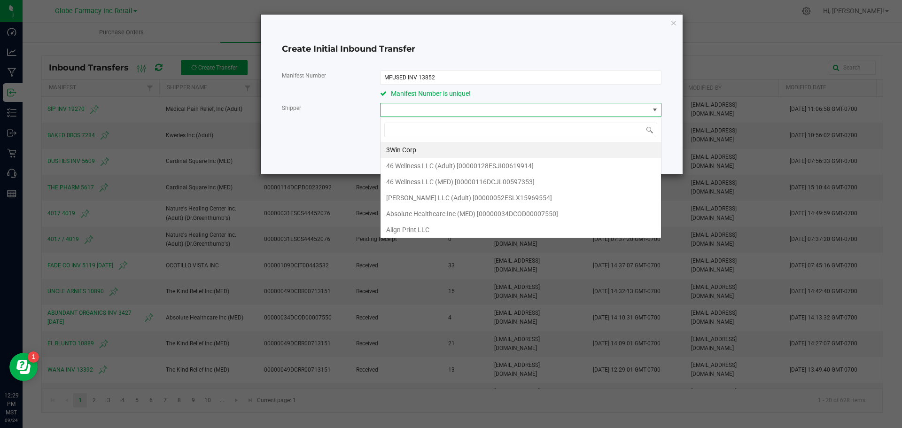
scroll to position [14, 281]
type input "THE KIND REL"
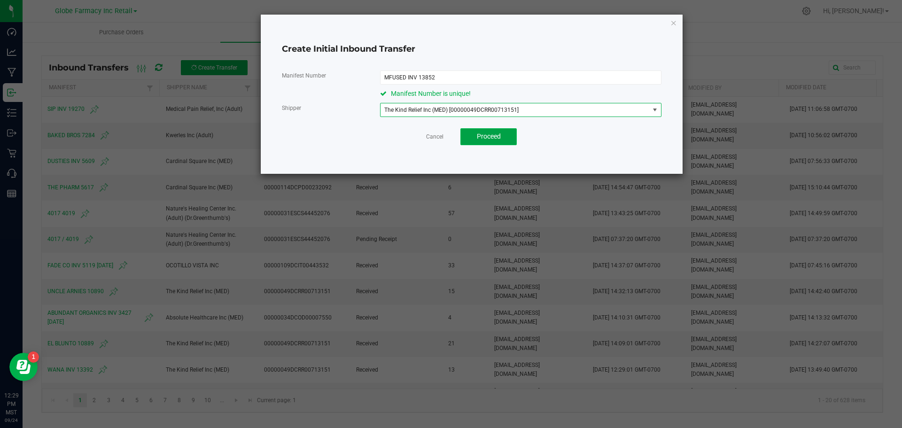
click at [472, 132] on button "Proceed" at bounding box center [489, 136] width 56 height 17
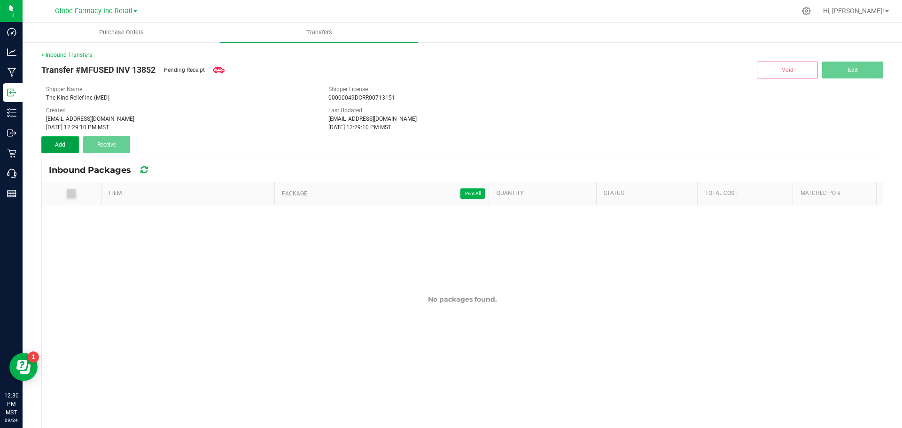
click at [54, 146] on button "Add" at bounding box center [60, 144] width 38 height 17
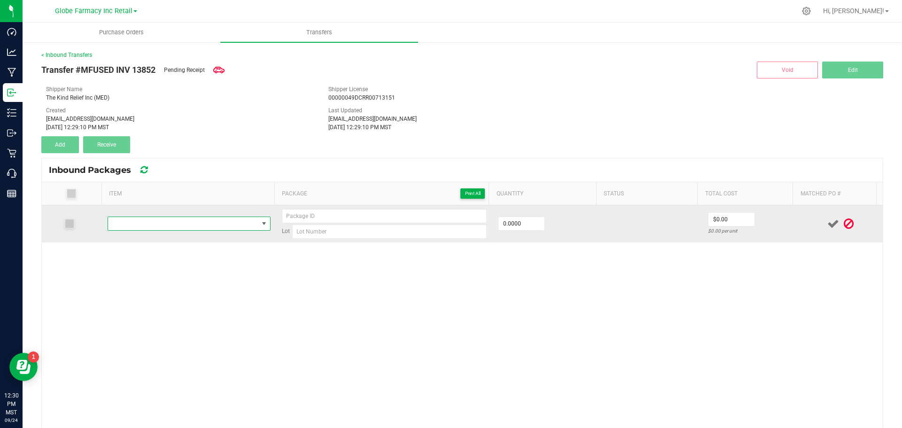
click at [250, 223] on span "NO DATA FOUND" at bounding box center [183, 223] width 150 height 13
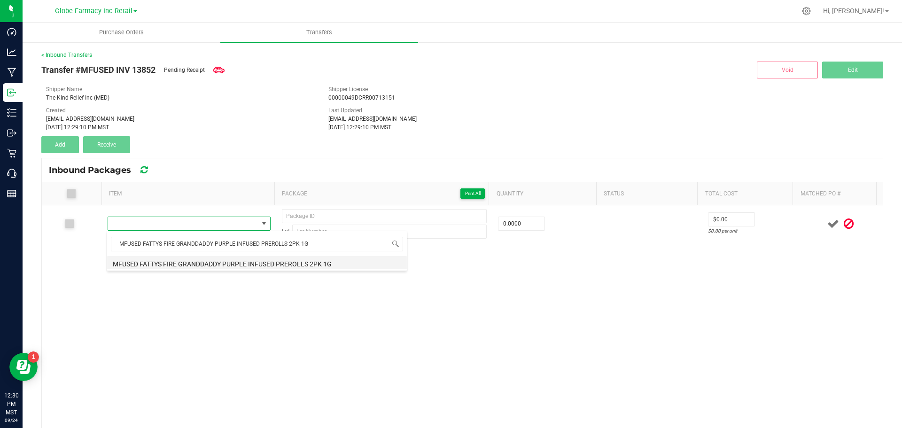
click at [227, 260] on li "MFUSED FATTYS FIRE GRANDDADDY PURPLE INFUSED PREROLLS 2PK 1G" at bounding box center [257, 262] width 300 height 13
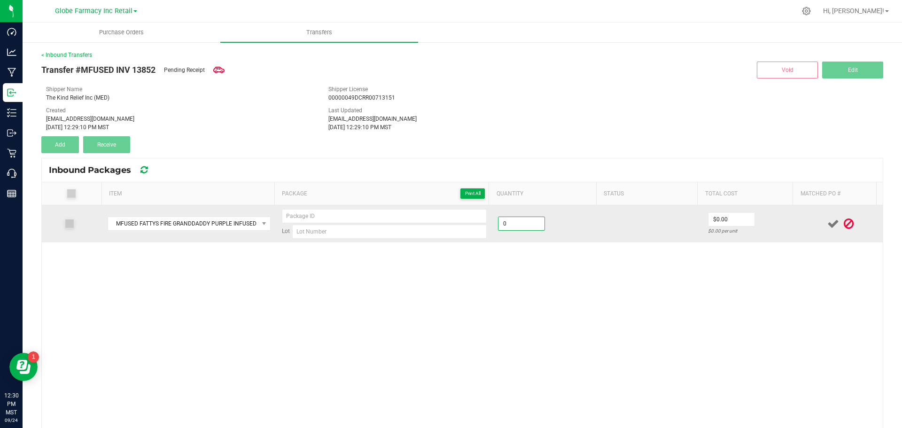
click at [528, 221] on input "0" at bounding box center [522, 223] width 46 height 13
type input "5"
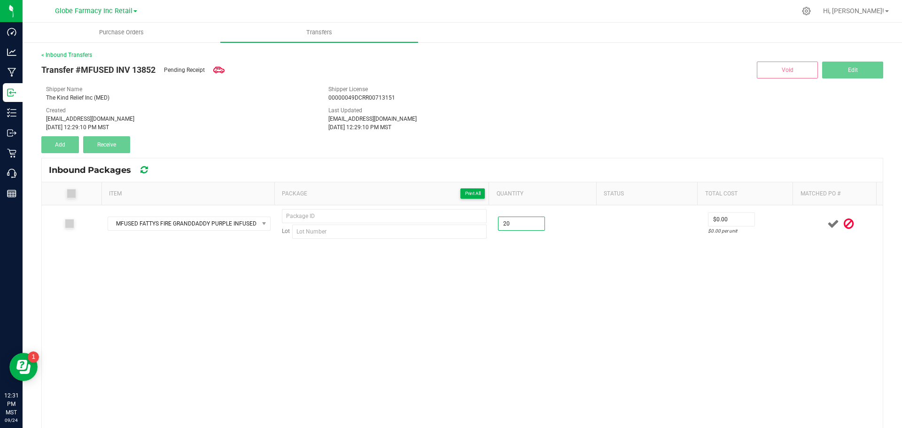
type input "20 ea"
click at [706, 284] on div "MFUSED FATTYS FIRE GRANDDADDY PURPLE INFUSED PREROLLS 2PK 1G Lot 20 ea $0.00 $0…" at bounding box center [462, 336] width 841 height 263
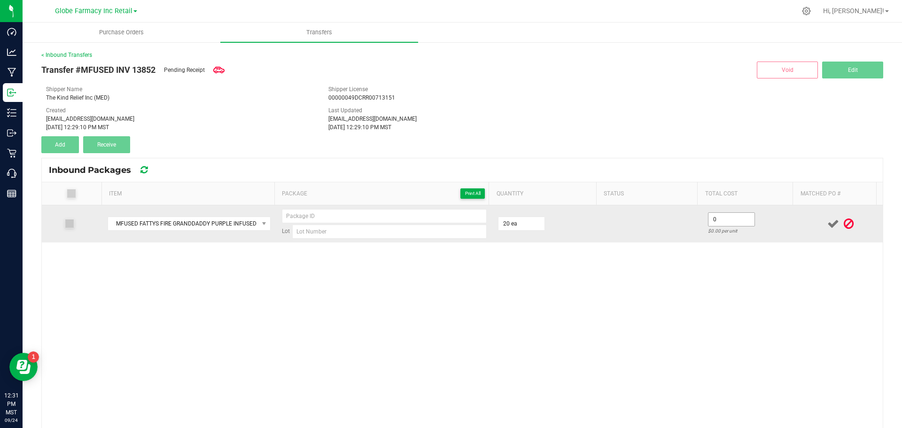
click at [720, 224] on input "0" at bounding box center [732, 219] width 46 height 13
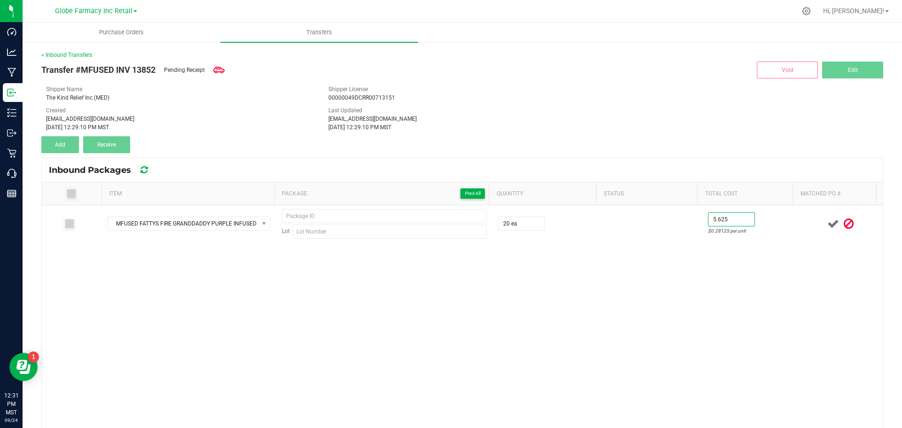
type input "$5.63"
click at [693, 289] on div "MFUSED FATTYS FIRE GRANDDADDY PURPLE INFUSED PREROLLS 2PK 1G Lot 20 ea $5.63 $0…" at bounding box center [462, 336] width 841 height 263
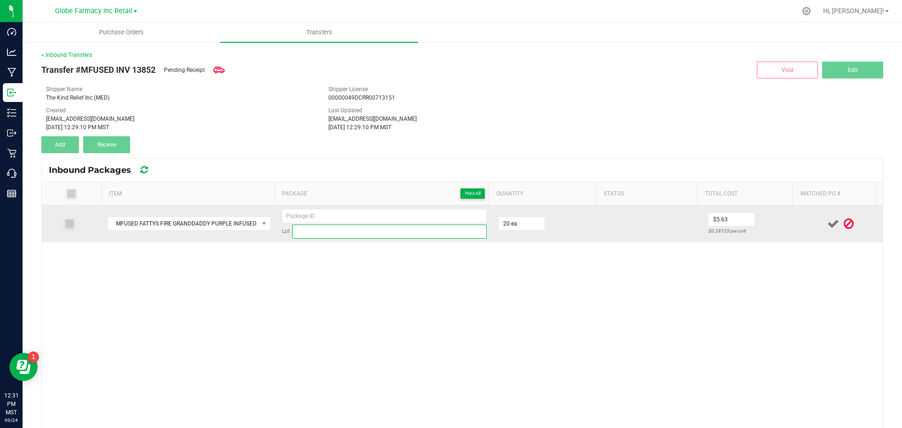
click at [309, 231] on input at bounding box center [389, 232] width 195 height 14
paste input "MF-GP-050825"
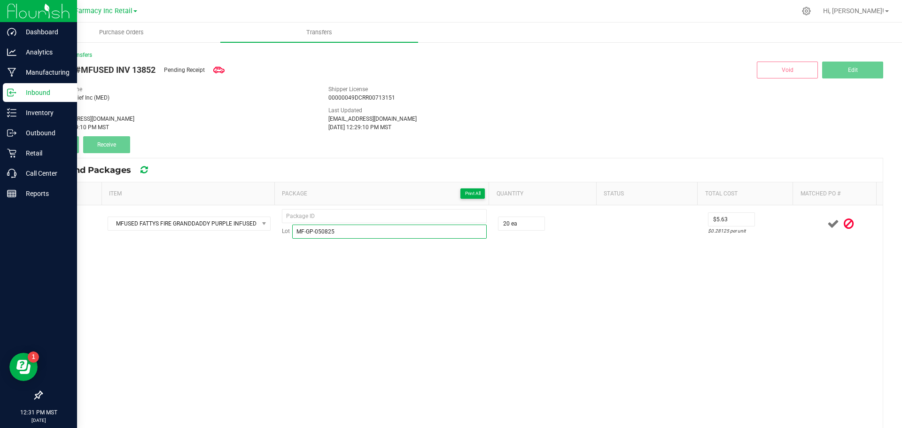
type input "MF-GP-050825"
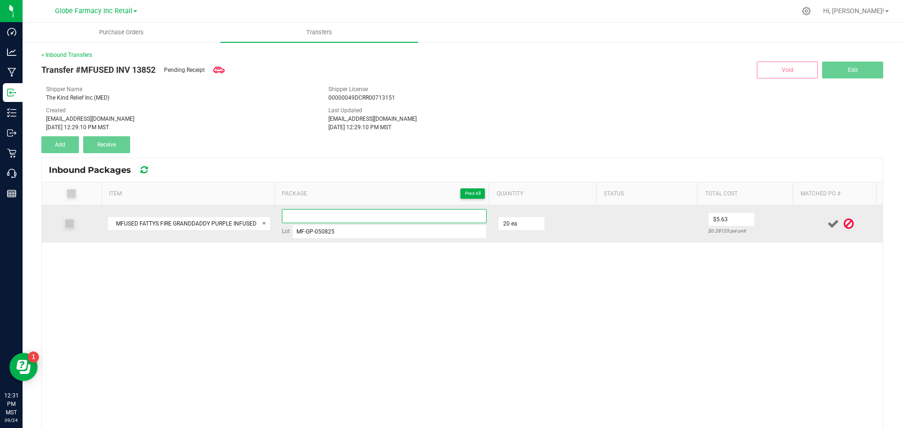
click at [294, 218] on input at bounding box center [384, 216] width 205 height 14
paste input "MFG05092025_45390-Exp."
click at [294, 218] on input "MFG0509202545390-011" at bounding box center [384, 216] width 205 height 14
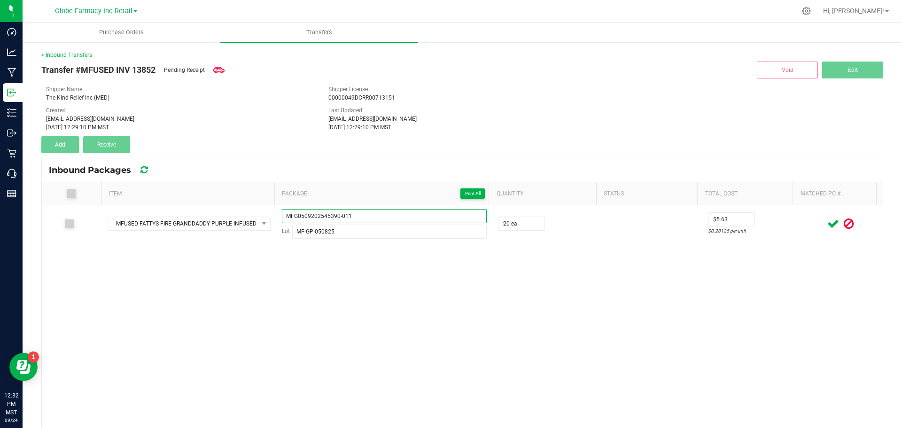
type input "MFG0509202545390-011"
click at [464, 324] on div "MFUSED FATTYS FIRE GRANDDADDY PURPLE INFUSED PREROLLS 2PK 1G MFG0509202545390-0…" at bounding box center [462, 336] width 841 height 263
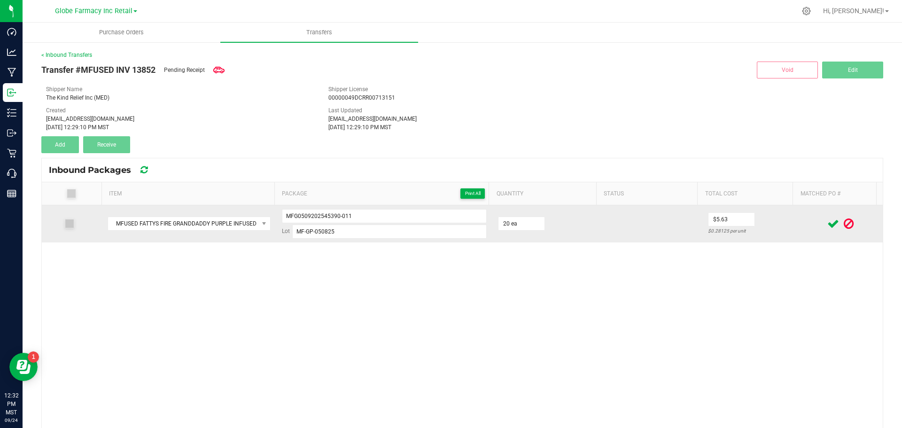
click at [828, 225] on icon at bounding box center [834, 224] width 12 height 12
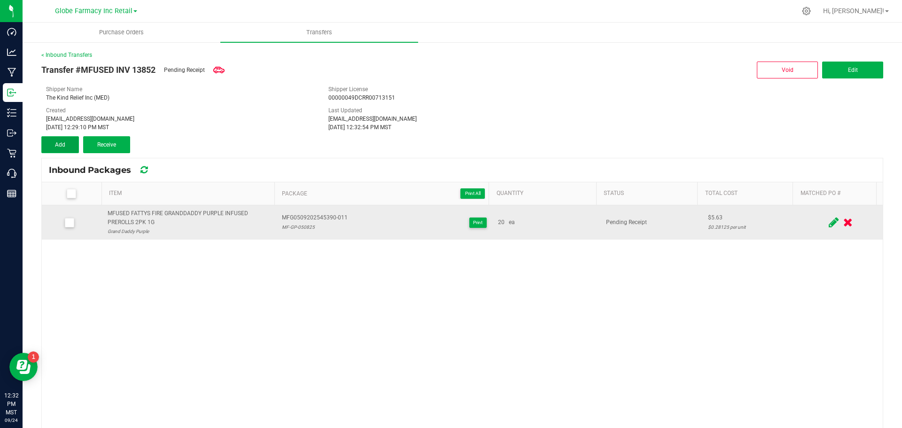
click at [70, 143] on button "Add" at bounding box center [60, 144] width 38 height 17
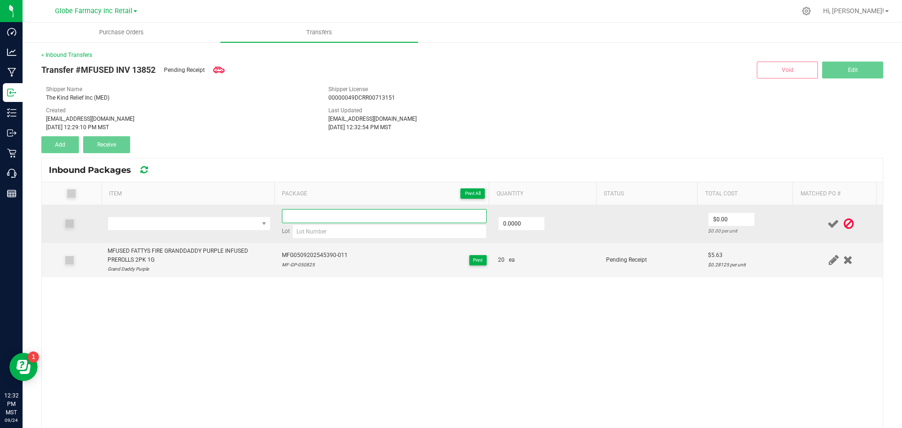
click at [304, 211] on input at bounding box center [384, 216] width 205 height 14
paste input "MFG0509202545390-011"
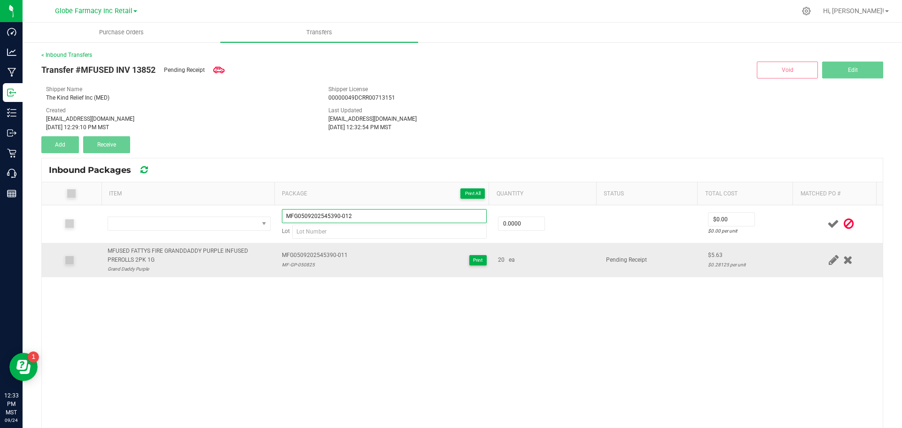
type input "MFG0509202545390-012"
click at [290, 265] on div "MF-GP-050825" at bounding box center [315, 264] width 66 height 9
copy div "MF-GP-050825"
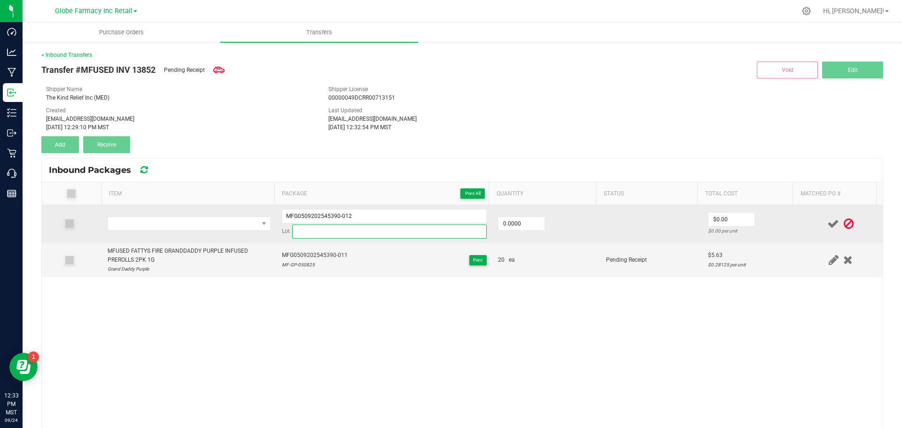
click at [324, 237] on input at bounding box center [389, 232] width 195 height 14
paste input "MF-GP-050825"
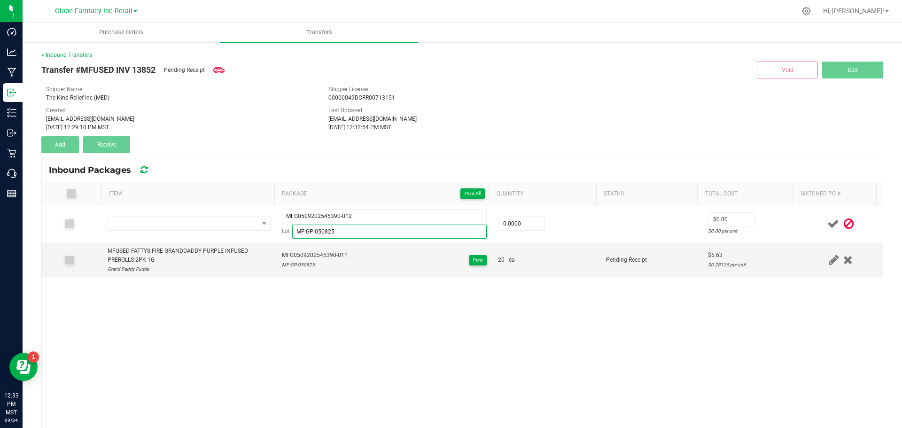
type input "MF-GP-050825"
click at [289, 285] on div "MFG0509202545390-012 Lot MF-GP-050825 0.0000 $0.00 $0.00 per unit MFUSED FATTYS…" at bounding box center [462, 336] width 841 height 263
click at [163, 247] on div "MFUSED FATTYS FIRE GRANDDADDY PURPLE INFUSED PREROLLS 2PK 1G" at bounding box center [189, 256] width 163 height 18
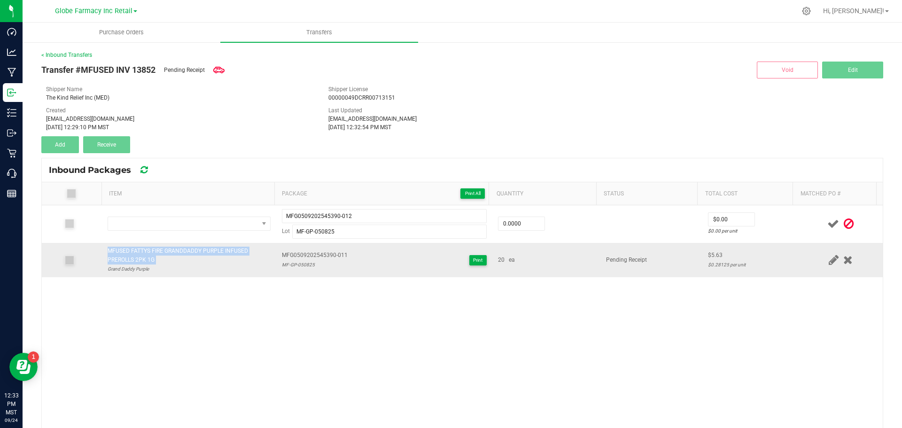
click at [163, 247] on div "MFUSED FATTYS FIRE GRANDDADDY PURPLE INFUSED PREROLLS 2PK 1G" at bounding box center [189, 256] width 163 height 18
copy div "MFUSED FATTYS FIRE GRANDDADDY PURPLE INFUSED PREROLLS 2PK 1G"
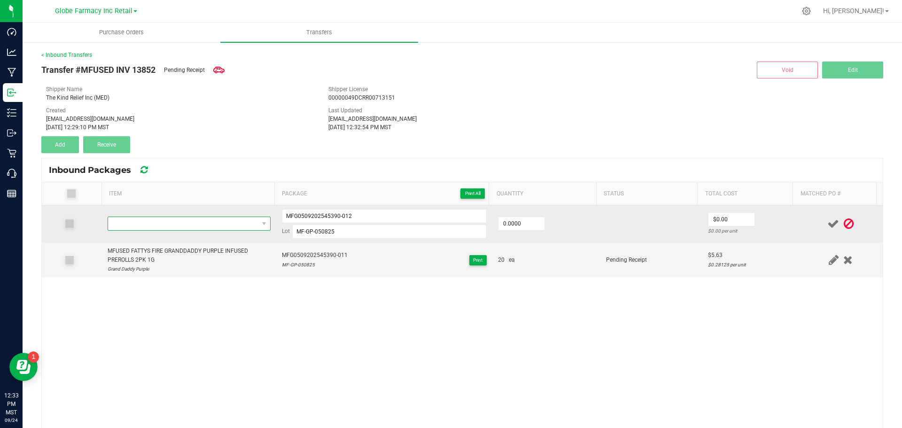
click at [165, 226] on span "NO DATA FOUND" at bounding box center [183, 223] width 150 height 13
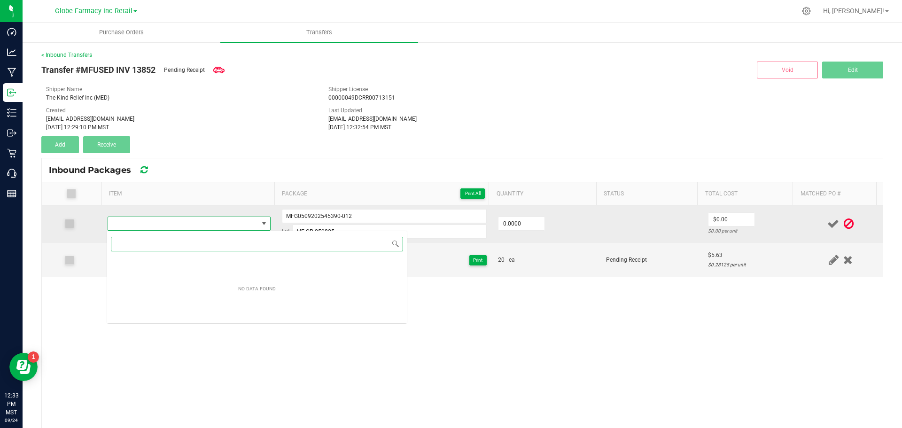
paste input "MFUSED FATTYS FIRE GRANDDADDY PURPLE INFUSED PREROLLS 2PK 1G"
type input "MFUSED FATTYS FIRE GRANDDADDY PURPLE INFUSED PREROLLS 2PK 1G"
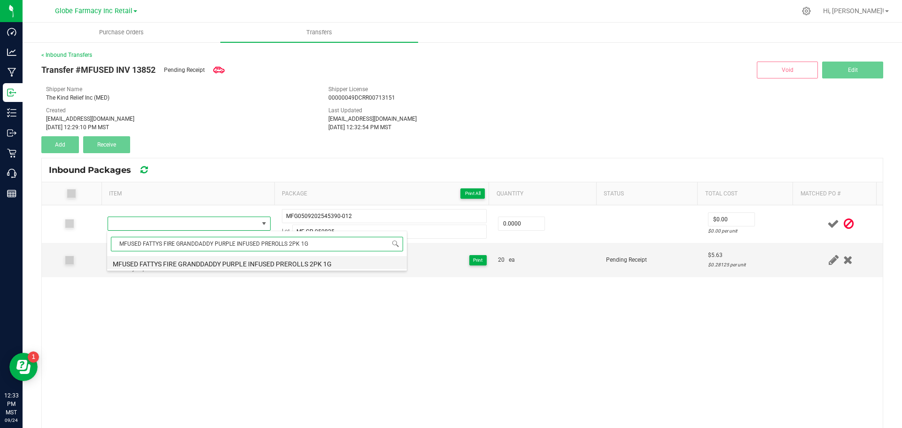
click at [141, 259] on li "MFUSED FATTYS FIRE GRANDDADDY PURPLE INFUSED PREROLLS 2PK 1G" at bounding box center [257, 262] width 300 height 13
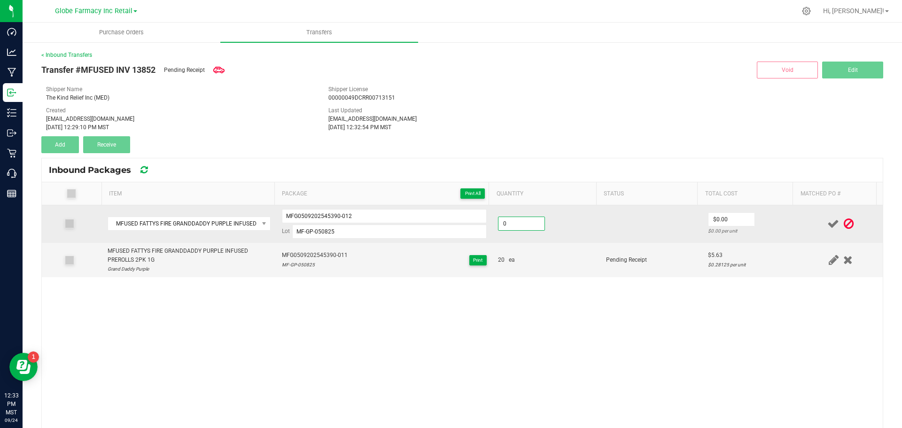
click at [517, 222] on input "0" at bounding box center [522, 223] width 46 height 13
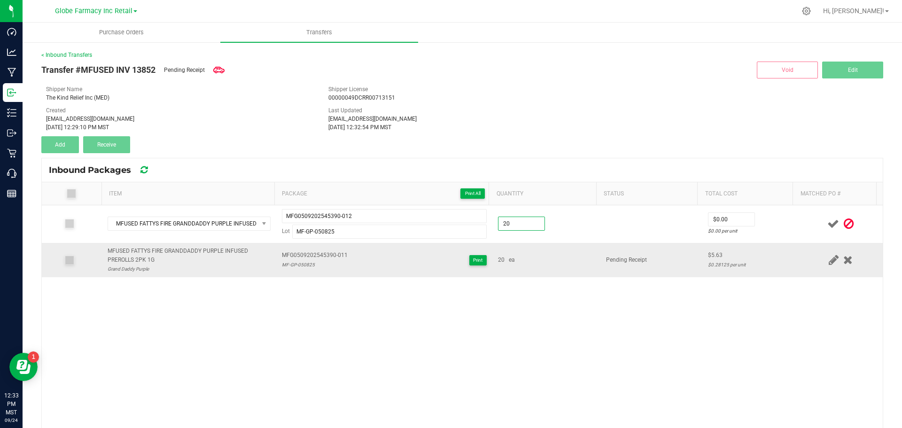
type input "20 ea"
click at [570, 273] on td "20 ea" at bounding box center [547, 260] width 108 height 35
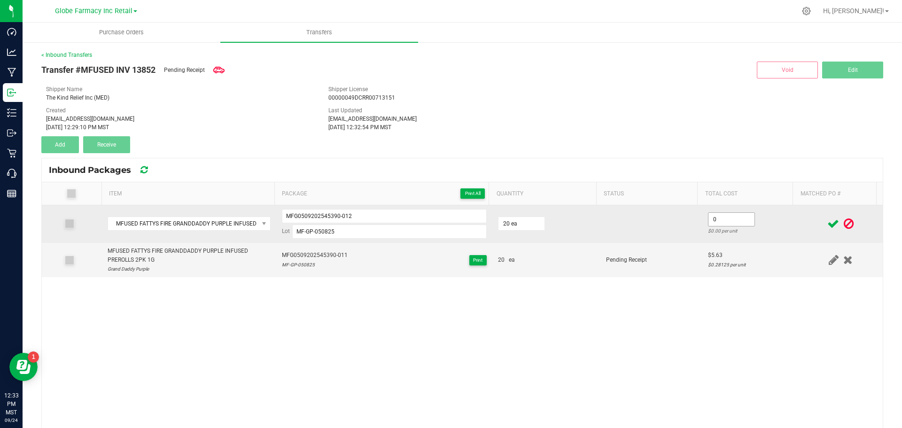
click at [714, 222] on input "0" at bounding box center [732, 219] width 46 height 13
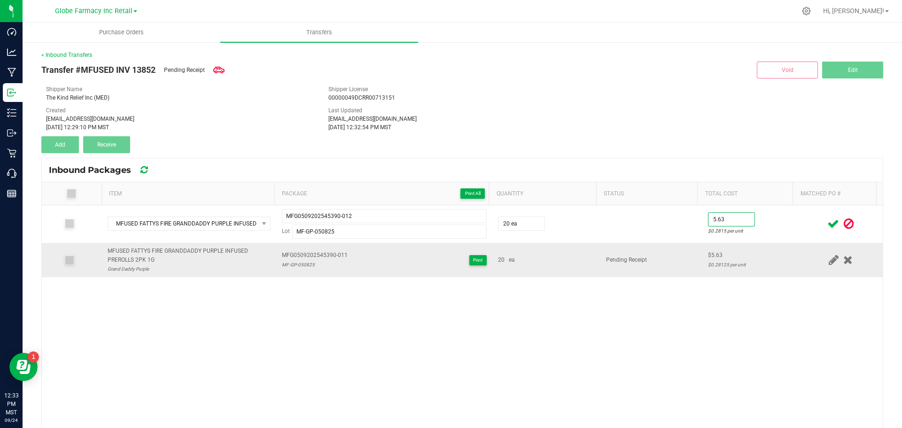
type input "$5.63"
click at [703, 243] on td "$5.63 $0.28125 per unit" at bounding box center [751, 260] width 96 height 35
click at [825, 222] on span at bounding box center [833, 224] width 16 height 18
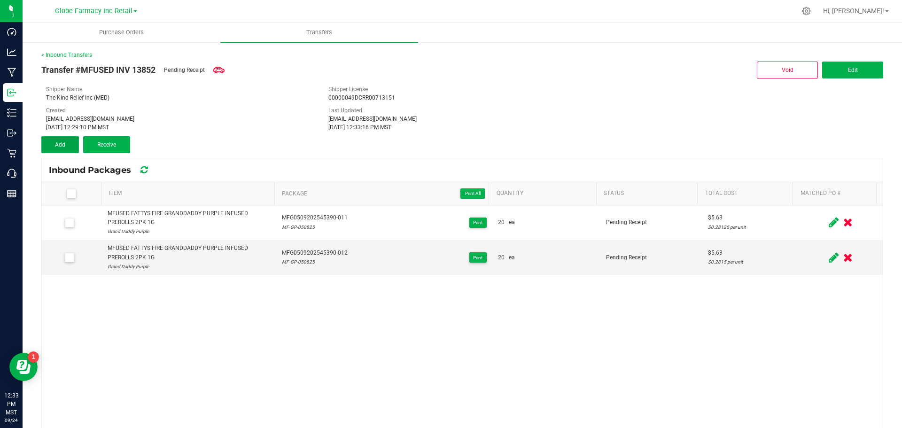
click at [63, 142] on span "Add" at bounding box center [60, 144] width 10 height 7
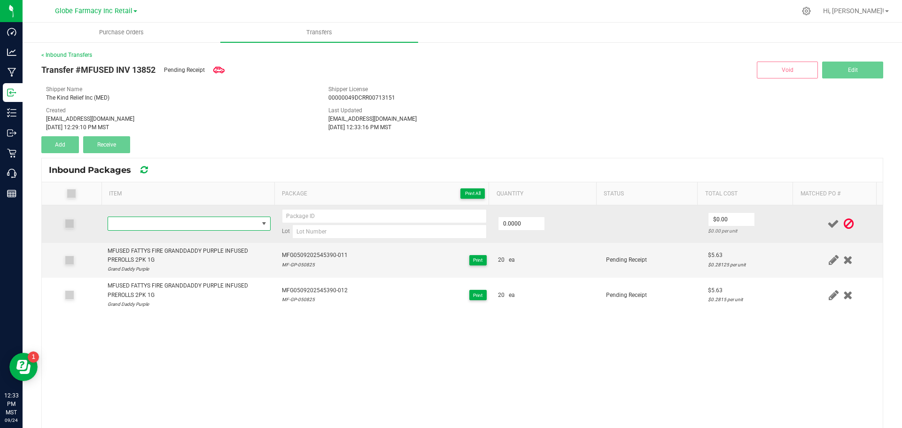
click at [142, 227] on span "NO DATA FOUND" at bounding box center [183, 223] width 150 height 13
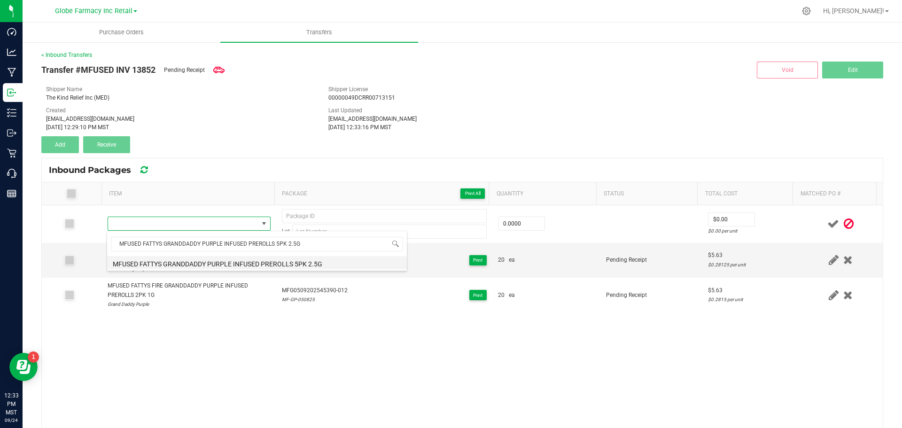
click at [233, 261] on li "MFUSED FATTYS GRANDDADDY PURPLE INFUSED PREROLLS 5PK 2.5G" at bounding box center [257, 262] width 300 height 13
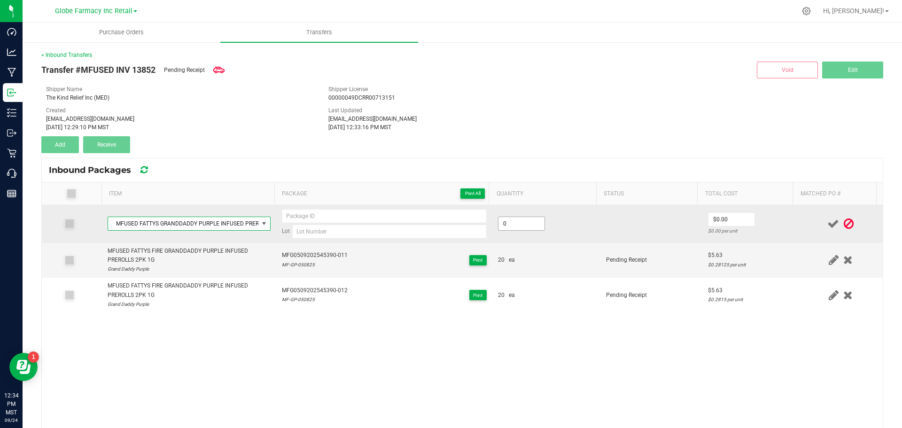
click at [506, 225] on input "0" at bounding box center [522, 223] width 46 height 13
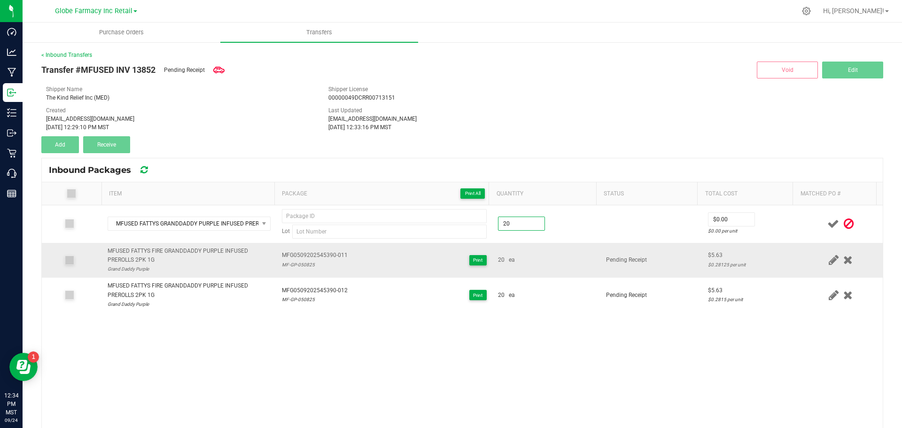
type input "20 ea"
click at [601, 258] on td "Pending Receipt" at bounding box center [652, 260] width 102 height 35
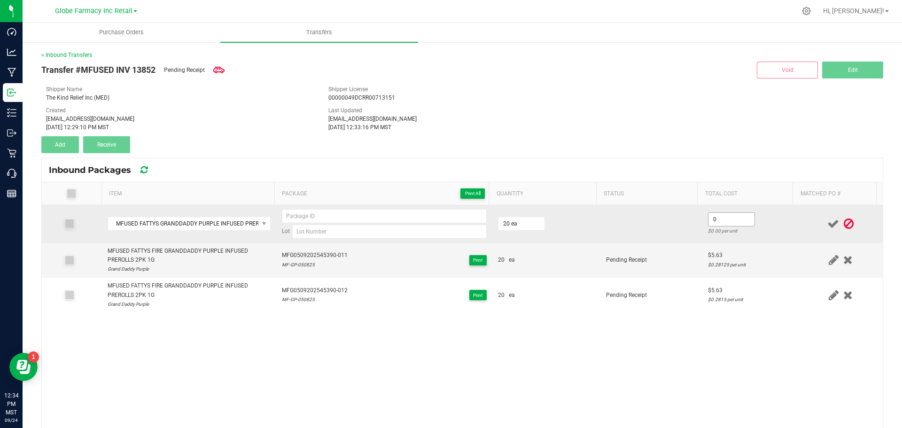
click at [709, 220] on input "0" at bounding box center [732, 219] width 46 height 13
drag, startPoint x: 729, startPoint y: 224, endPoint x: 691, endPoint y: 220, distance: 38.3
click at [703, 221] on td "5.63 $0.2815 per unit" at bounding box center [751, 224] width 96 height 38
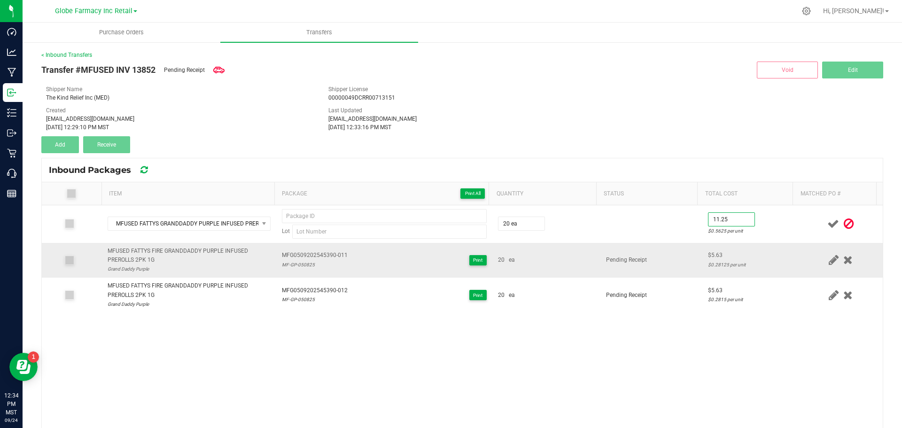
type input "$11.25"
click at [610, 263] on span "Pending Receipt" at bounding box center [626, 260] width 41 height 7
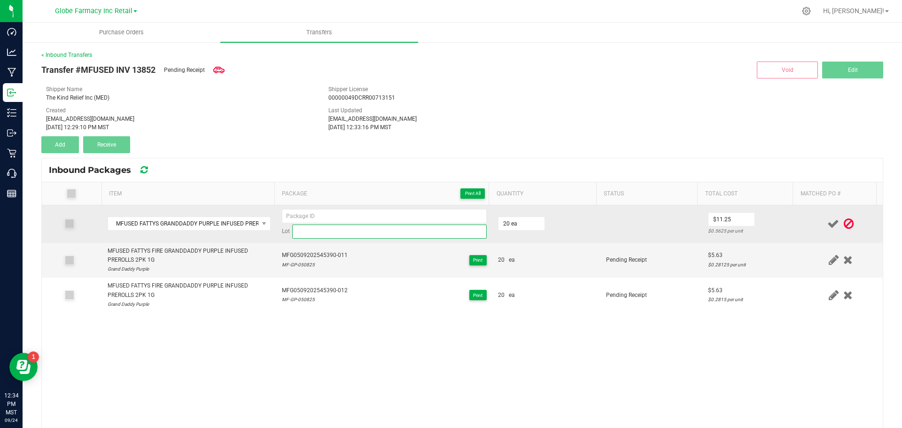
click at [329, 228] on input at bounding box center [389, 232] width 195 height 14
paste input "MF-GP-050825"
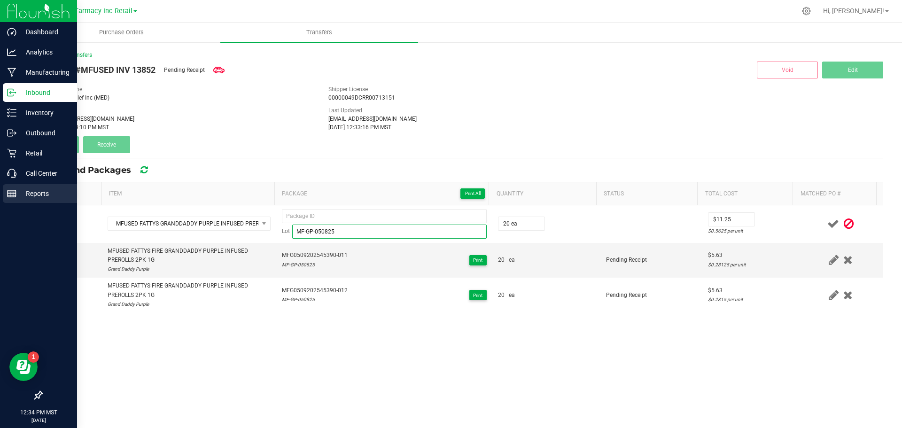
type input "MF-GP-050825"
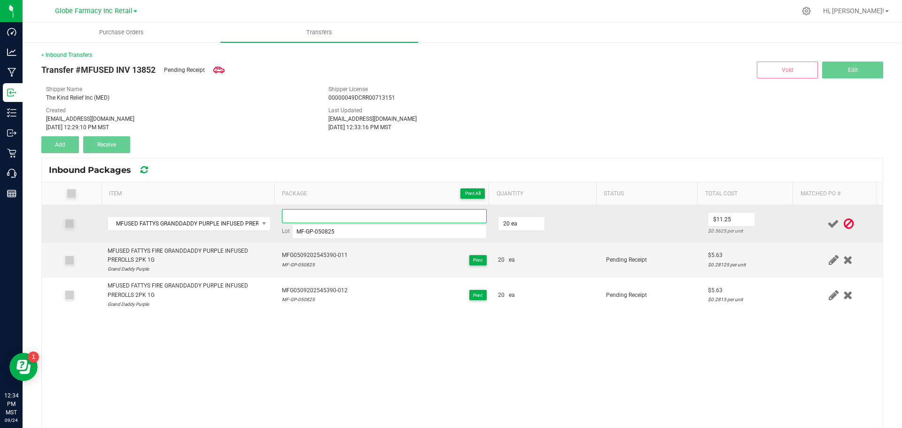
click at [299, 221] on input at bounding box center [384, 216] width 205 height 14
paste input "MFG05092025_45391-Exp."
click at [300, 215] on input "MFG0509202545391-011" at bounding box center [384, 216] width 205 height 14
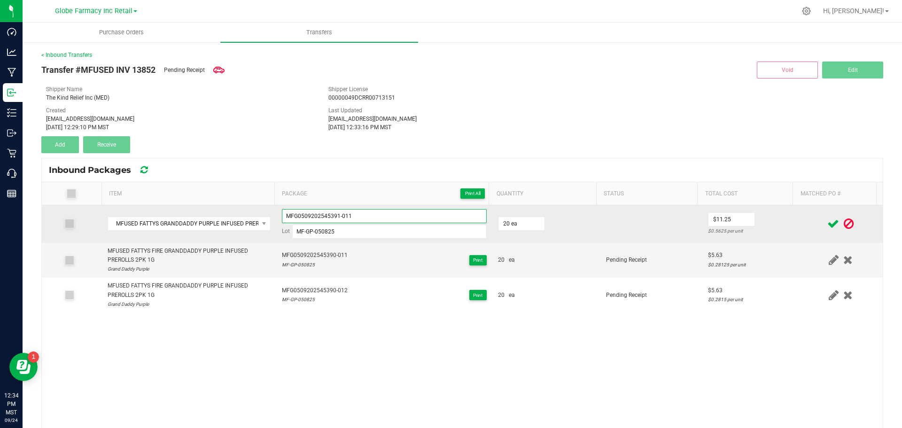
type input "MFG0509202545391-011"
click at [609, 236] on td at bounding box center [652, 224] width 102 height 38
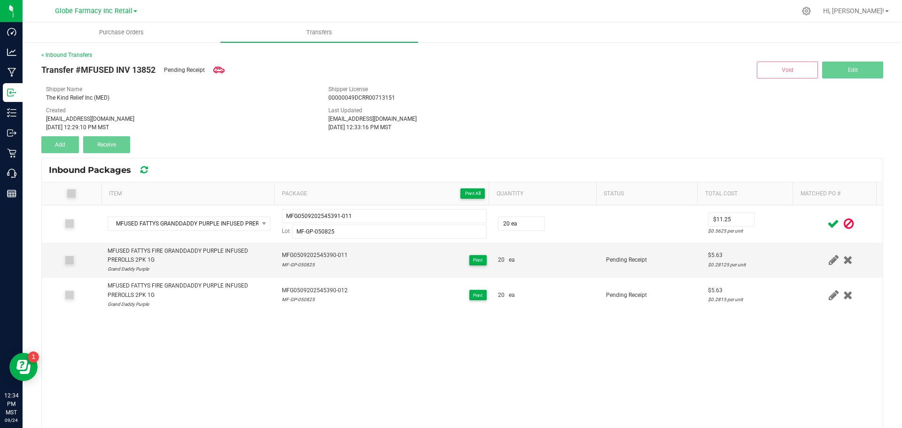
click at [828, 226] on icon at bounding box center [834, 224] width 12 height 12
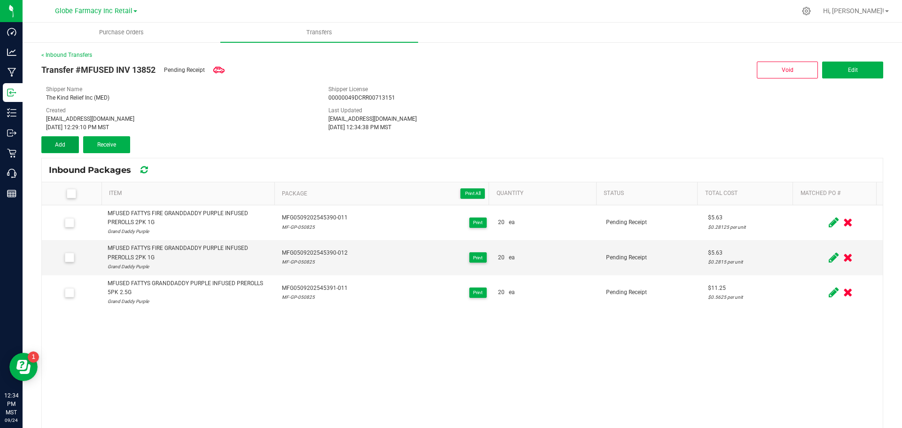
click at [60, 147] on span "Add" at bounding box center [60, 144] width 10 height 7
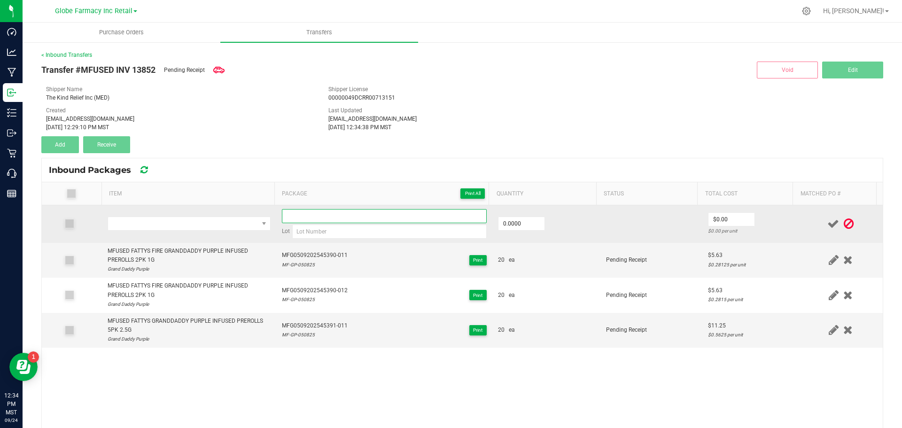
click at [298, 215] on input at bounding box center [384, 216] width 205 height 14
paste input "MFG0509202545391-011"
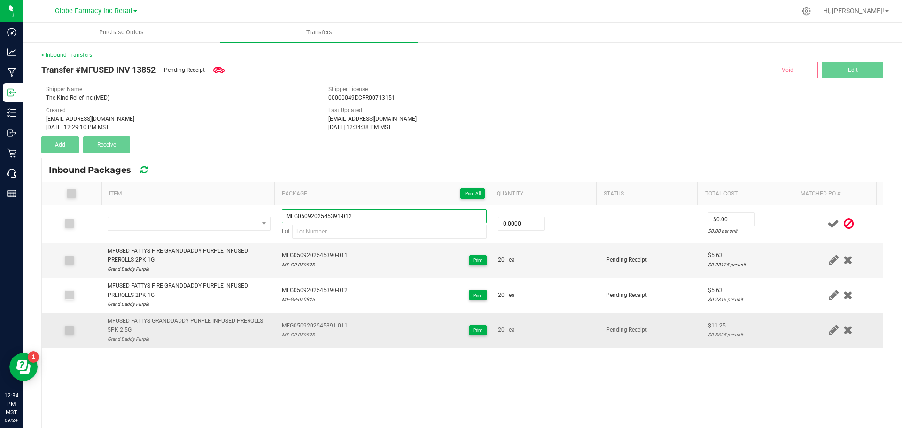
type input "MFG0509202545391-012"
click at [298, 329] on span "MFG0509202545391-011" at bounding box center [315, 325] width 66 height 9
click at [298, 337] on div "MF-GP-050825" at bounding box center [315, 334] width 66 height 9
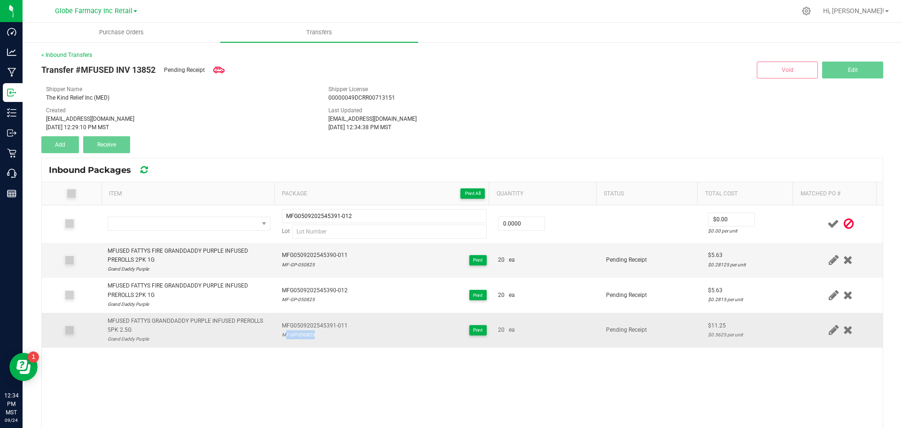
copy div "MF-GP-050825"
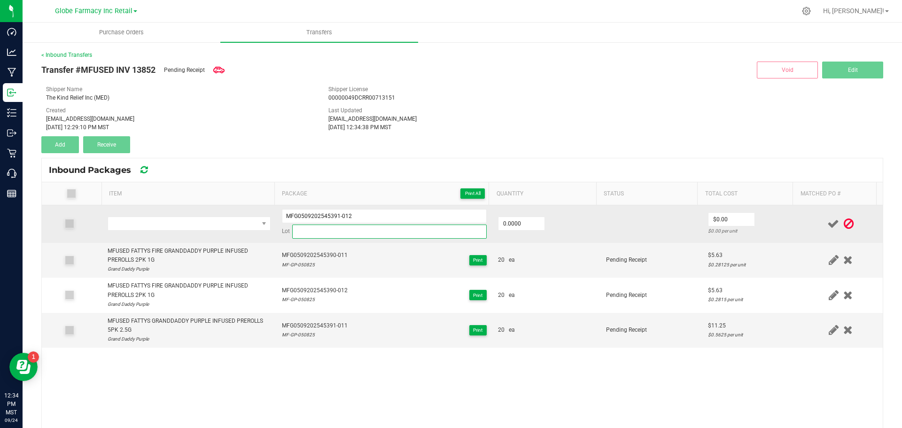
click at [318, 231] on input at bounding box center [389, 232] width 195 height 14
paste input "MF-GP-050825"
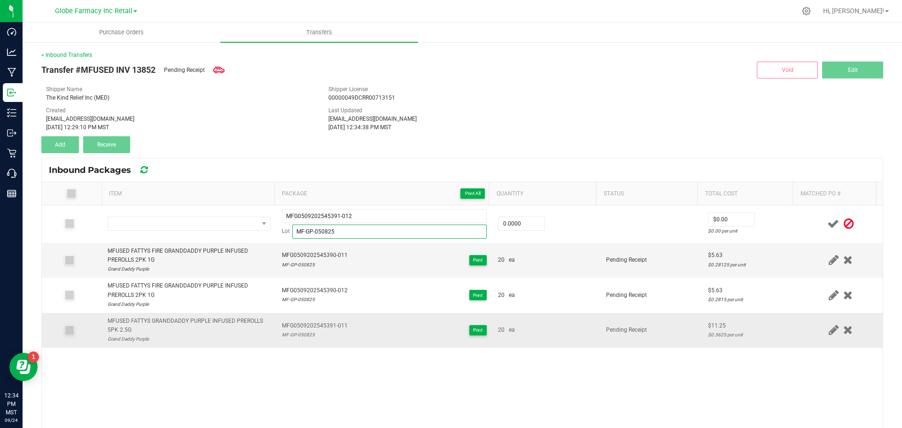
type input "MF-GP-050825"
click at [194, 319] on div "MFUSED FATTYS GRANDDADDY PURPLE INFUSED PREROLLS 5PK 2.5G" at bounding box center [189, 326] width 163 height 18
click at [193, 319] on div "MFUSED FATTYS GRANDDADDY PURPLE INFUSED PREROLLS 5PK 2.5G" at bounding box center [189, 326] width 163 height 18
copy div "MFUSED FATTYS GRANDDADDY PURPLE INFUSED PREROLLS 5PK 2.5G"
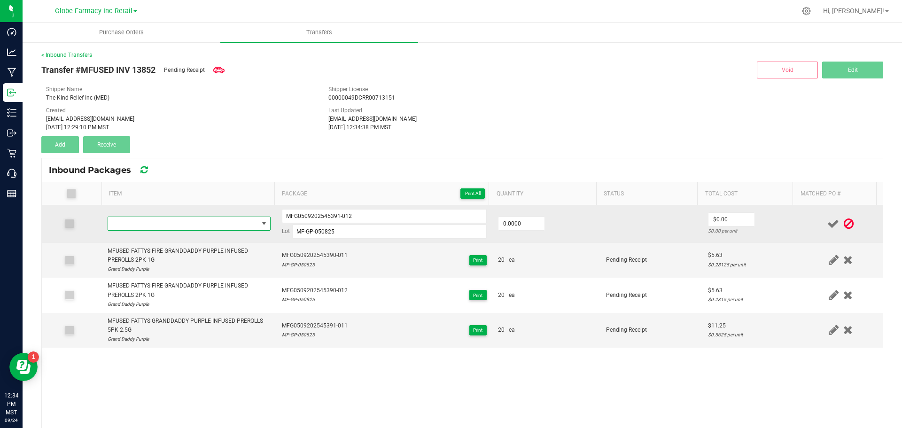
click at [195, 222] on span "NO DATA FOUND" at bounding box center [183, 223] width 150 height 13
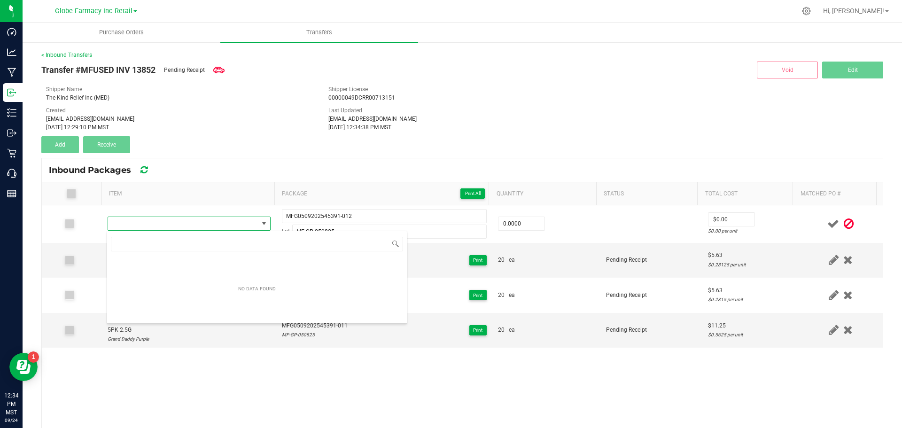
type input "MFUSED FATTYS GRANDDADDY PURPLE INFUSED PREROLLS 5PK 2.5G"
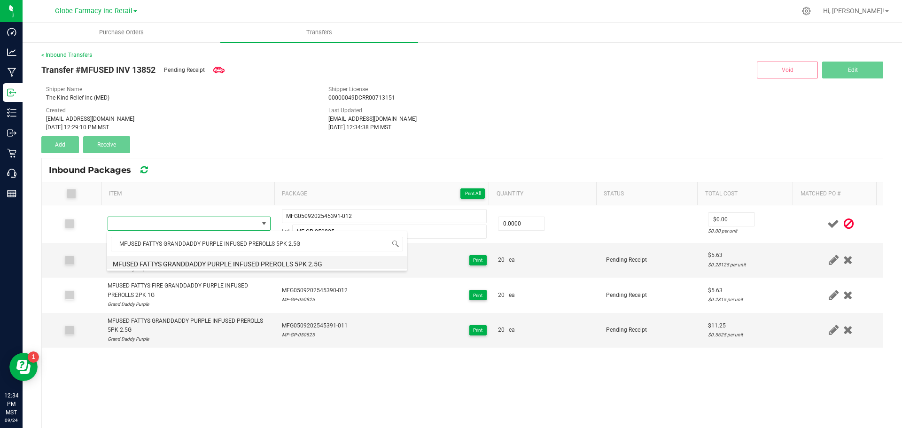
click at [211, 258] on li "MFUSED FATTYS GRANDDADDY PURPLE INFUSED PREROLLS 5PK 2.5G" at bounding box center [257, 262] width 300 height 13
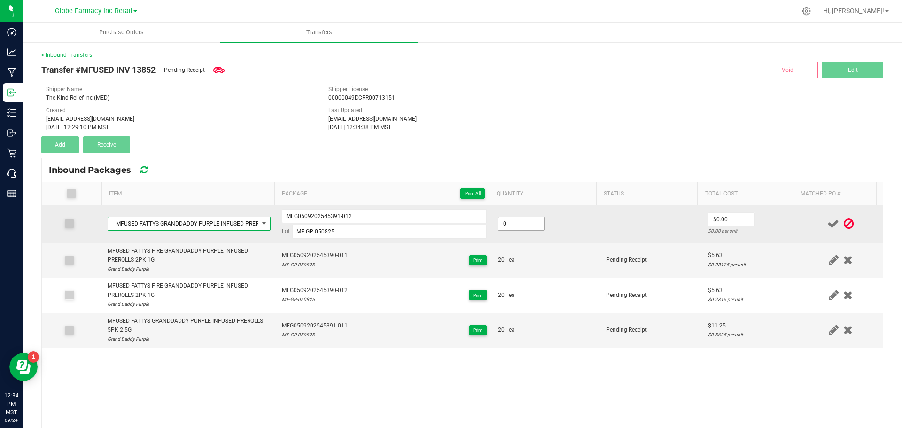
click at [510, 218] on input "0" at bounding box center [522, 223] width 46 height 13
type input "20 ea"
click at [703, 212] on td "$0.00 $0.00 per unit" at bounding box center [751, 224] width 96 height 38
click at [723, 217] on input "0" at bounding box center [732, 219] width 46 height 13
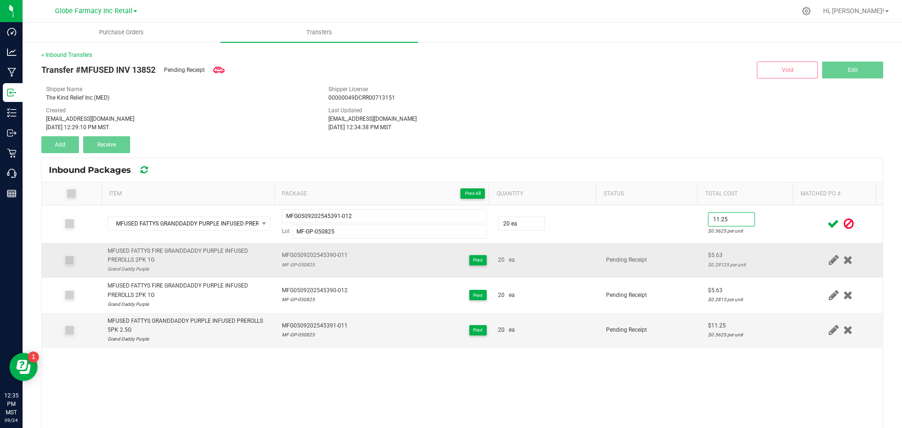
type input "$11.25"
click at [746, 245] on td "$5.63 $0.28125 per unit" at bounding box center [751, 260] width 96 height 35
click at [828, 223] on icon at bounding box center [834, 224] width 12 height 12
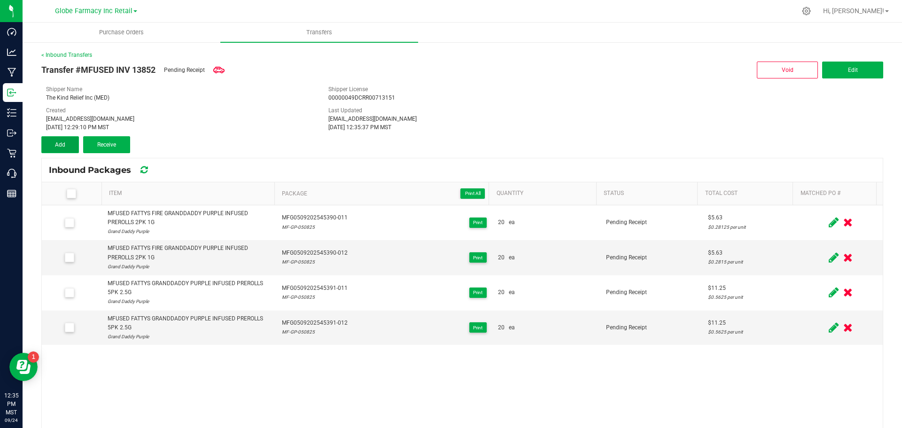
click at [60, 145] on span "Add" at bounding box center [60, 144] width 10 height 7
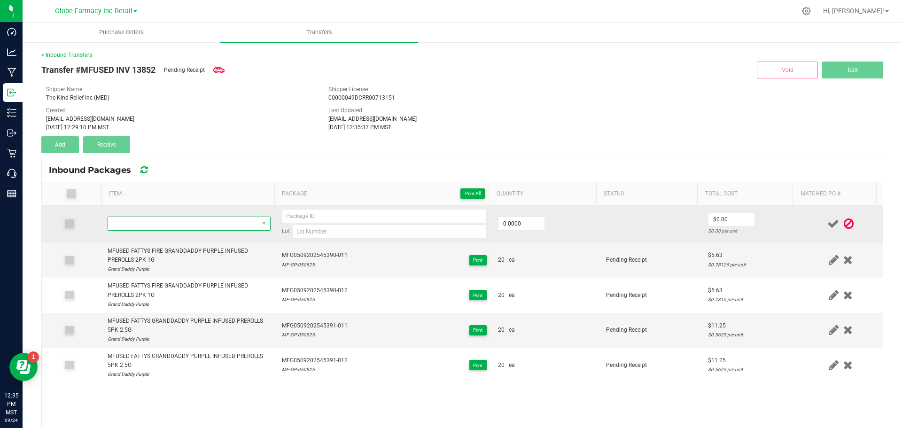
click at [206, 223] on span "NO DATA FOUND" at bounding box center [183, 223] width 150 height 13
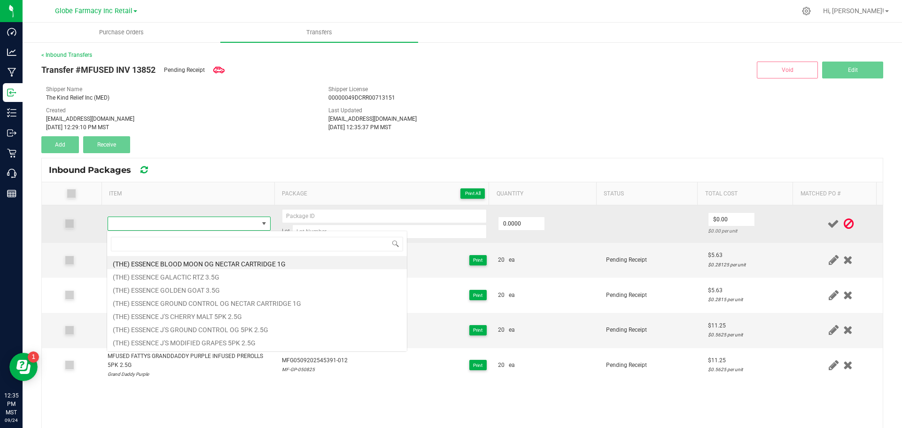
type input "MFUSED FIRE BLU VOODOO LIQUID DIAMONDS DISPOSABLE 2G"
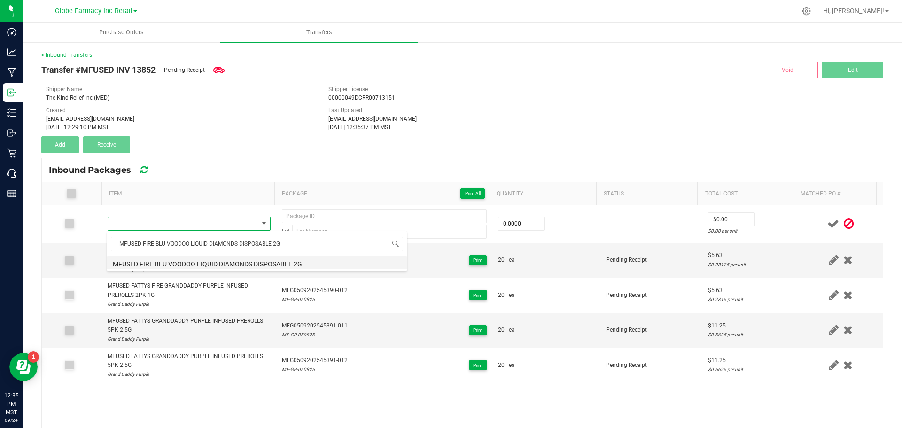
click at [240, 259] on li "MFUSED FIRE BLU VOODOO LIQUID DIAMONDS DISPOSABLE 2G" at bounding box center [257, 262] width 300 height 13
type input "0 ea"
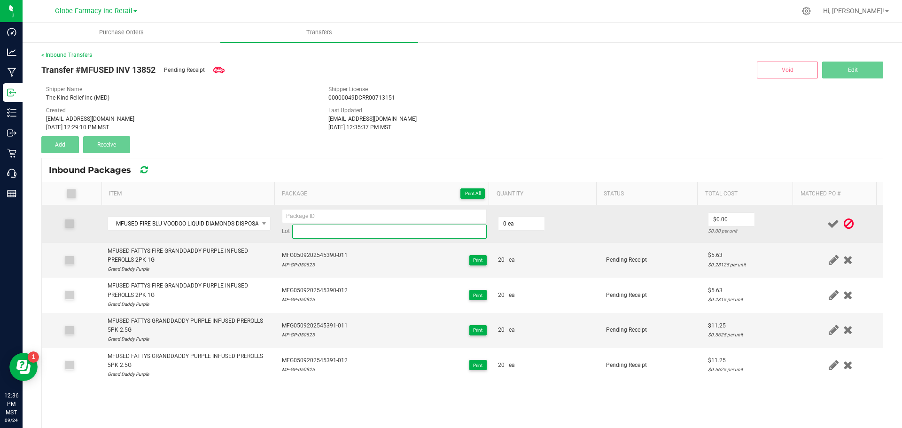
click at [330, 235] on input at bounding box center [389, 232] width 195 height 14
paste input "42104"
type input "42104"
click at [331, 217] on input at bounding box center [384, 216] width 205 height 14
paste input "04763-Exp."
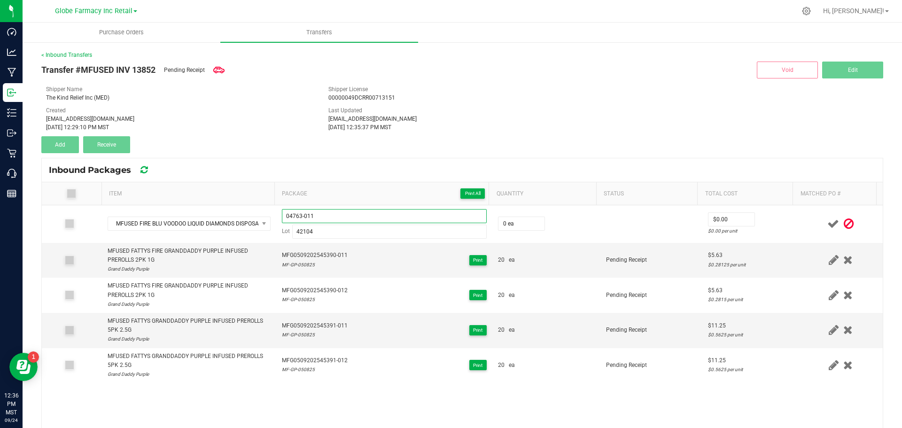
drag, startPoint x: 337, startPoint y: 212, endPoint x: 203, endPoint y: 182, distance: 137.2
click at [203, 183] on div "Item Package Print All Quantity Status Total Cost Matched PO # MFUSED FIRE BLU …" at bounding box center [462, 325] width 841 height 286
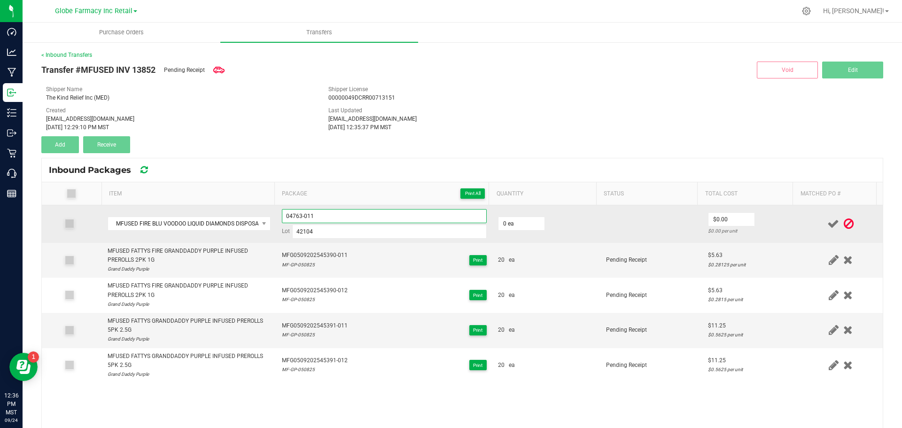
type input "04763-011"
click at [568, 225] on td "0 ea" at bounding box center [547, 224] width 108 height 38
click at [518, 222] on input "0" at bounding box center [522, 223] width 46 height 13
type input "40 ea"
click at [619, 242] on td at bounding box center [652, 224] width 102 height 38
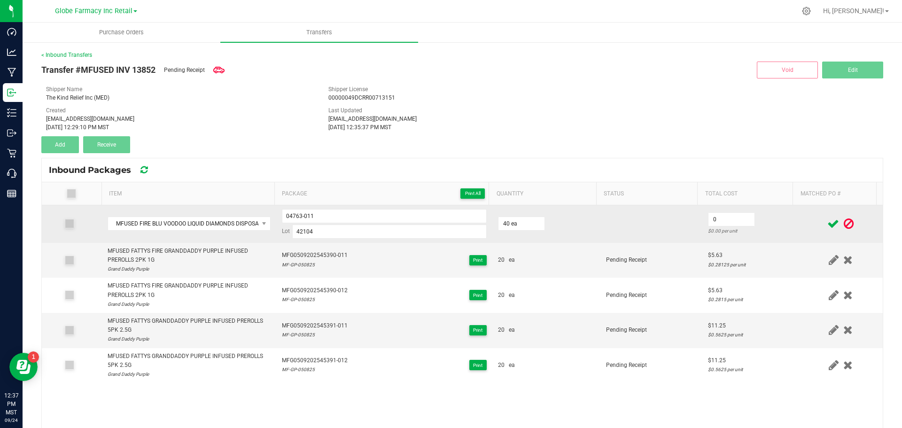
drag, startPoint x: 717, startPoint y: 218, endPoint x: 725, endPoint y: 209, distance: 12.0
click at [717, 218] on input "0" at bounding box center [732, 219] width 46 height 13
type input "$18.75"
click at [673, 236] on td at bounding box center [652, 224] width 102 height 38
click at [288, 215] on input "04763-011" at bounding box center [384, 216] width 205 height 14
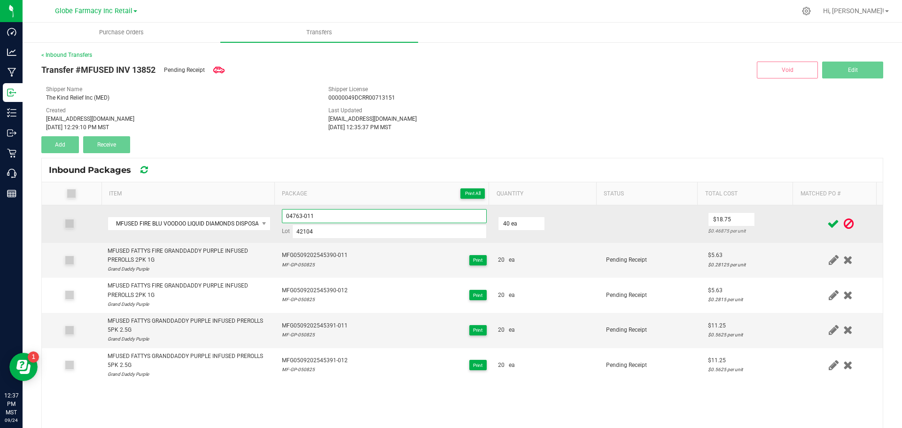
click at [288, 214] on input "04763-011" at bounding box center [384, 216] width 205 height 14
click at [613, 221] on td at bounding box center [652, 224] width 102 height 38
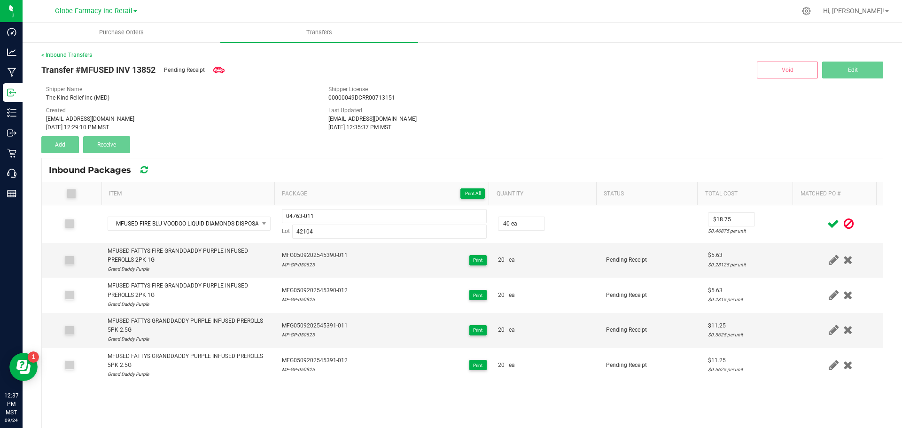
click at [828, 226] on icon at bounding box center [834, 224] width 12 height 12
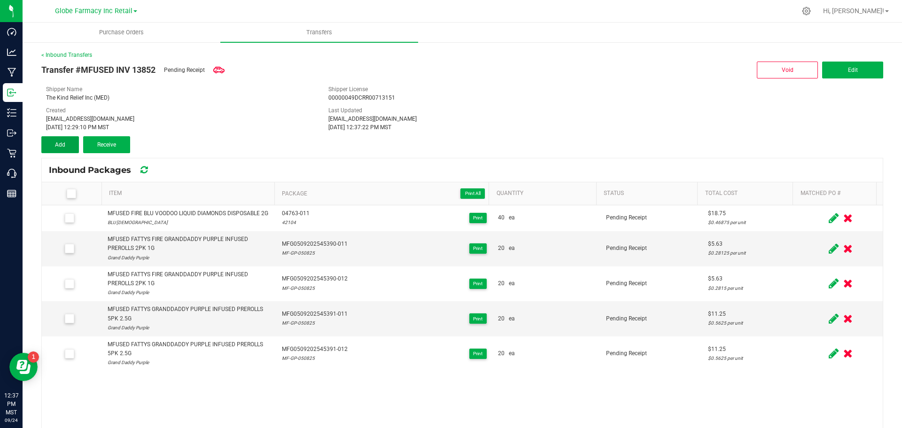
drag, startPoint x: 61, startPoint y: 149, endPoint x: 106, endPoint y: 160, distance: 45.8
click at [63, 150] on button "Add" at bounding box center [60, 144] width 38 height 17
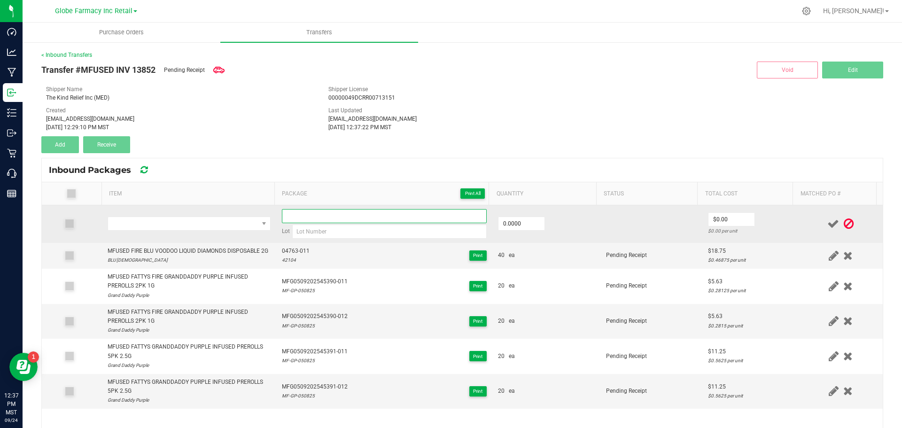
click at [302, 218] on input at bounding box center [384, 216] width 205 height 14
paste input "04763-011"
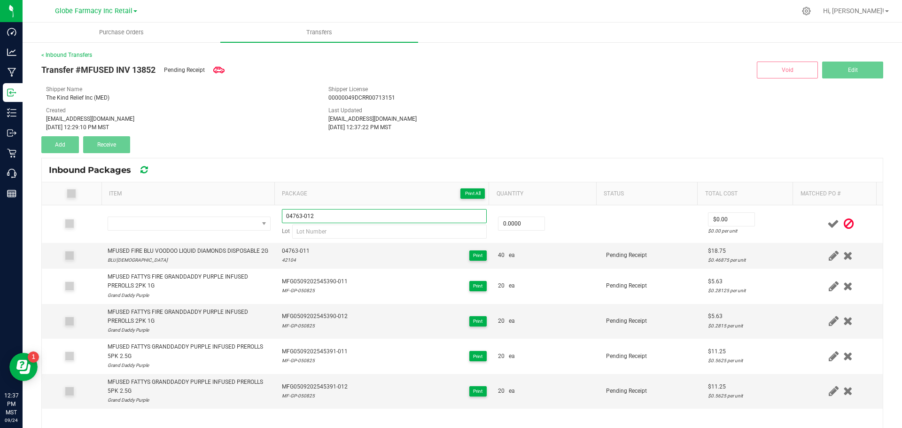
type input "04763-012"
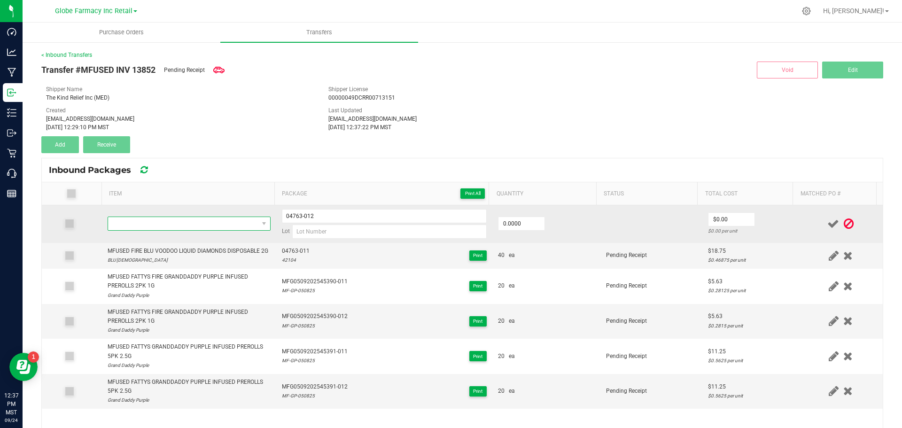
click at [175, 230] on span "NO DATA FOUND" at bounding box center [183, 223] width 150 height 13
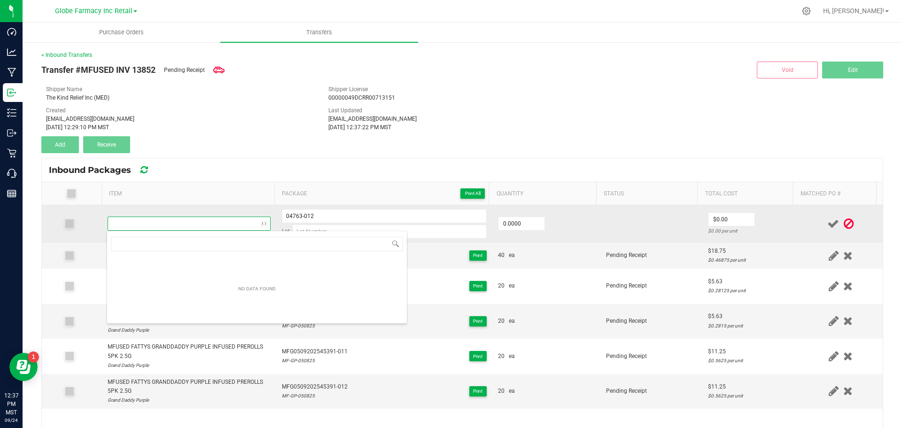
type input "MFUSED FIRE BLU VOODOO LIQUID DIAMONDS DISPOSABLE 2G"
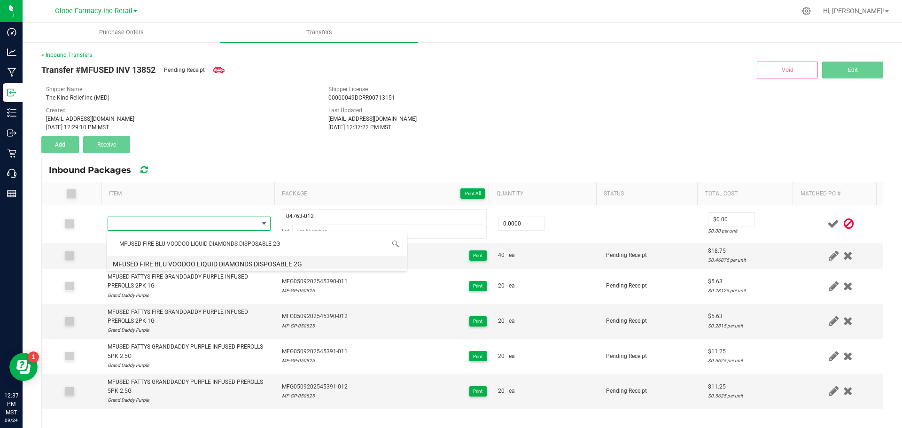
click at [207, 265] on li "MFUSED FIRE BLU VOODOO LIQUID DIAMONDS DISPOSABLE 2G" at bounding box center [257, 262] width 300 height 13
type input "0 ea"
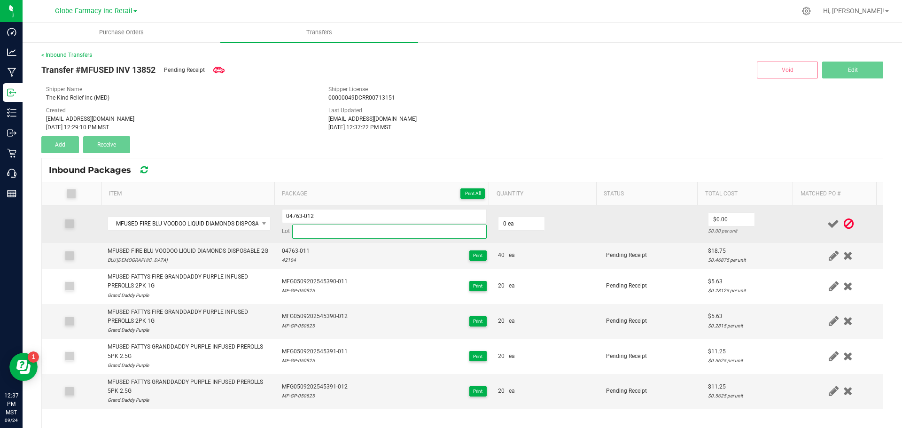
click at [304, 238] on input at bounding box center [389, 232] width 195 height 14
paste input "42104"
type input "42104"
click at [529, 226] on input "0" at bounding box center [522, 223] width 46 height 13
type input "40 ea"
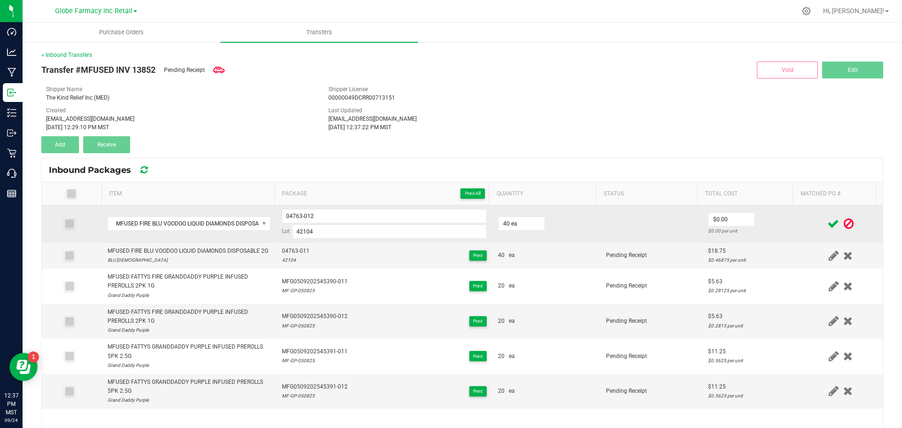
click at [562, 238] on td "40 ea" at bounding box center [547, 224] width 108 height 38
click at [711, 221] on input "0" at bounding box center [732, 219] width 46 height 13
type input "$18.75"
click at [663, 235] on td at bounding box center [652, 224] width 102 height 38
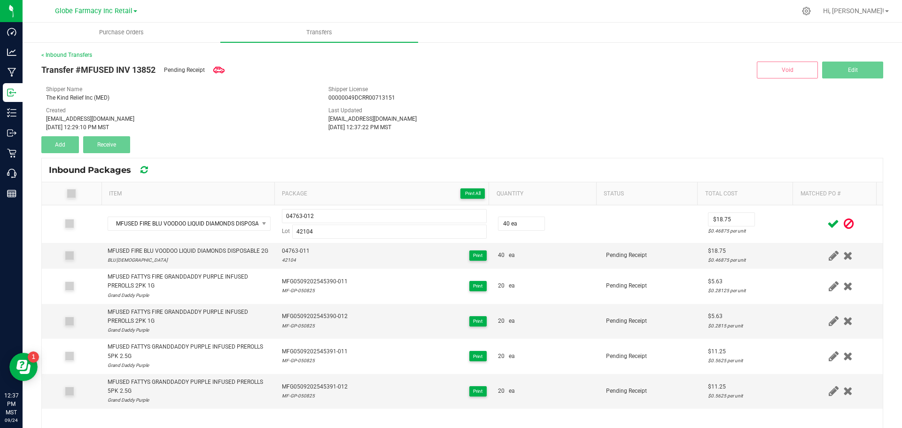
click at [828, 221] on icon at bounding box center [834, 224] width 12 height 12
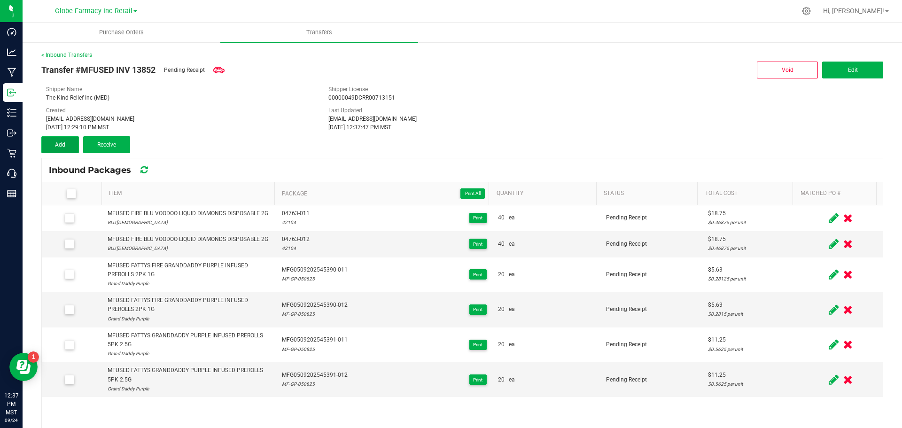
click at [65, 145] on span "Add" at bounding box center [60, 144] width 10 height 7
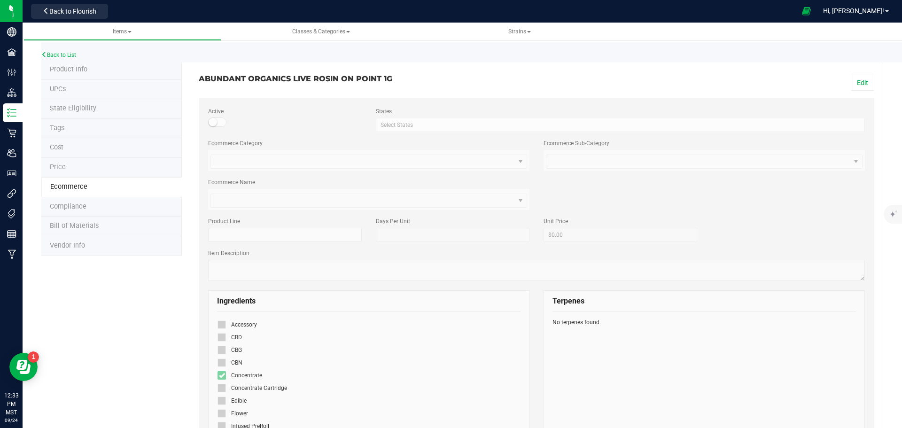
scroll to position [32, 0]
